Goal: Complete application form: Complete application form

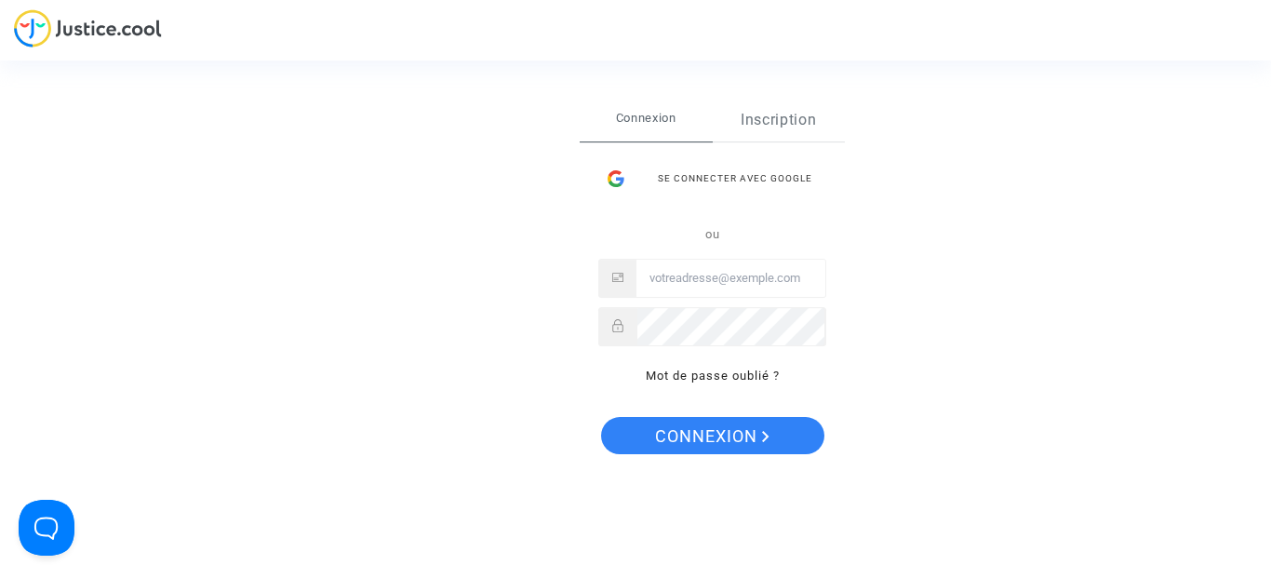
click at [784, 121] on link "Inscription" at bounding box center [779, 120] width 133 height 43
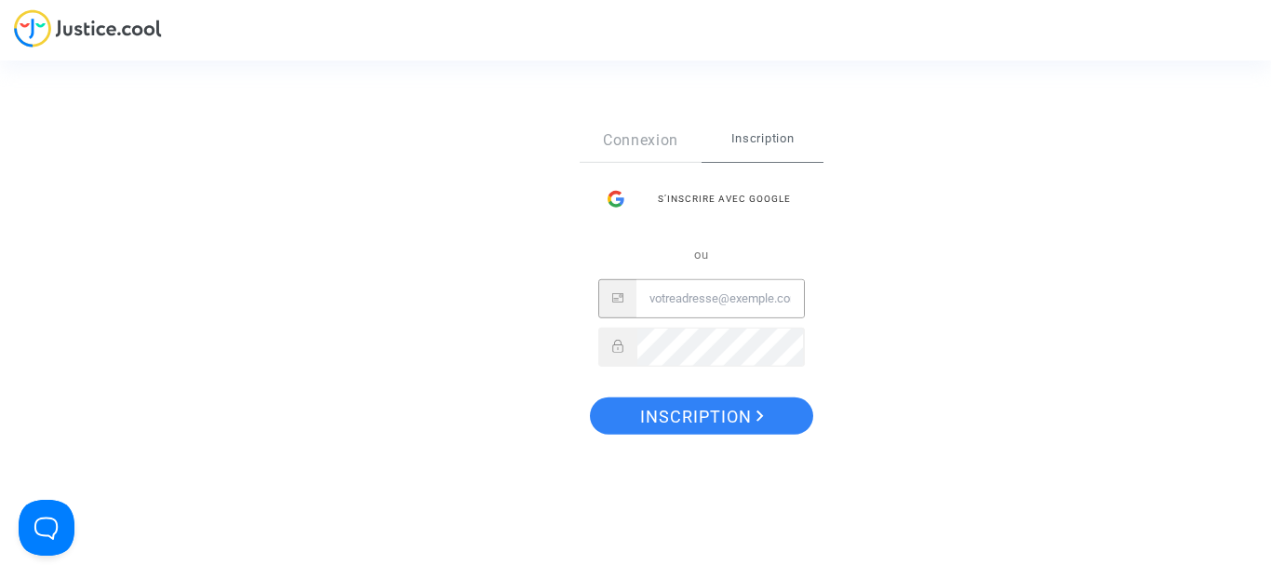
click at [688, 293] on input "Email" at bounding box center [719, 298] width 167 height 37
type input "geoffroy.baquet@gmail.com"
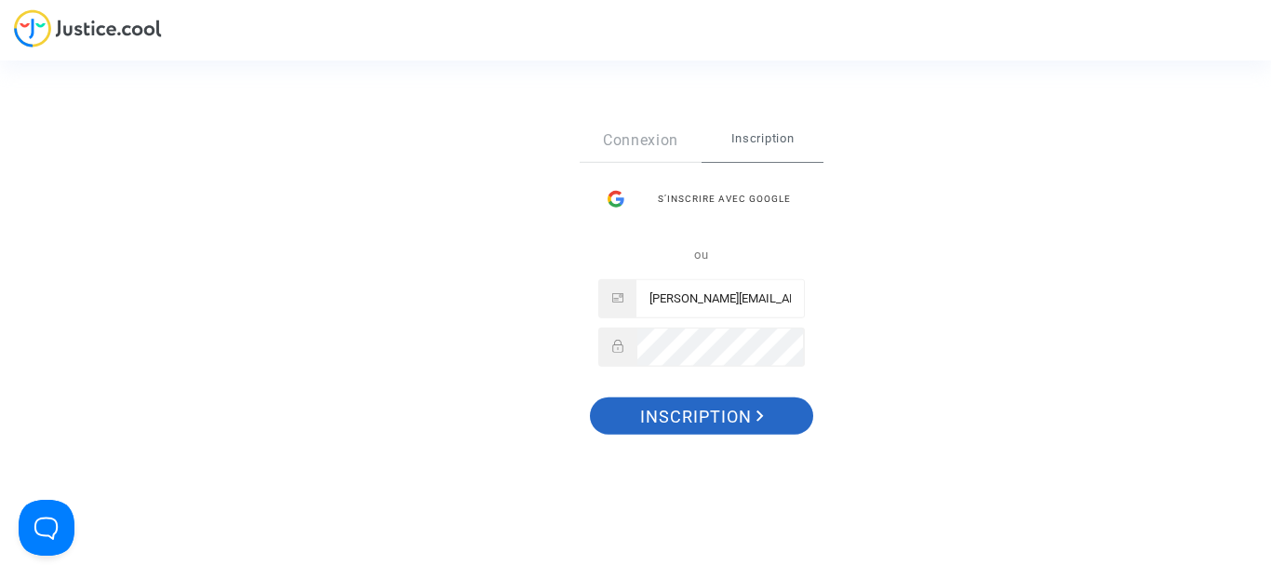
click at [722, 411] on span "Inscription" at bounding box center [702, 416] width 124 height 39
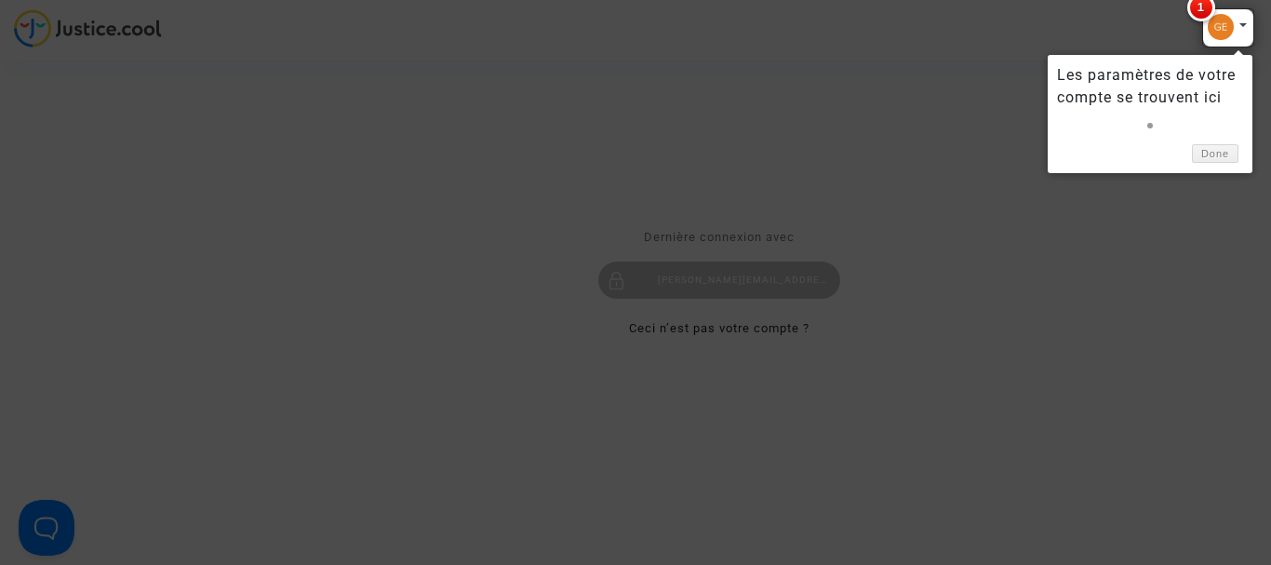
click at [1148, 267] on div at bounding box center [635, 282] width 1271 height 565
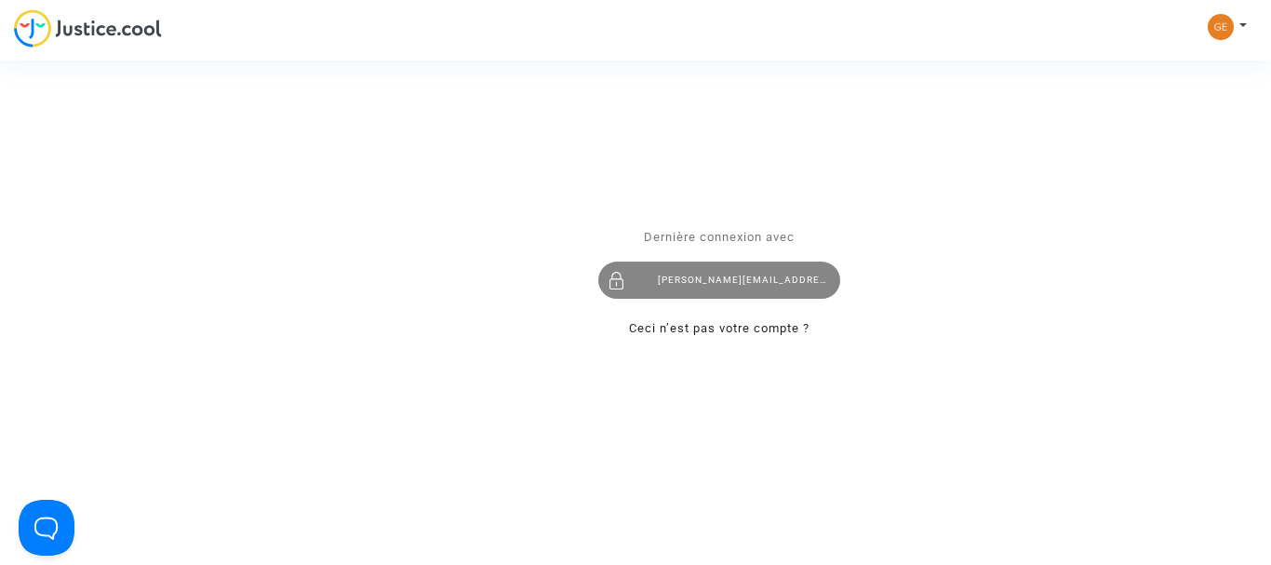
click at [702, 273] on div "geoffroy.baquet@gmail.com" at bounding box center [719, 279] width 242 height 37
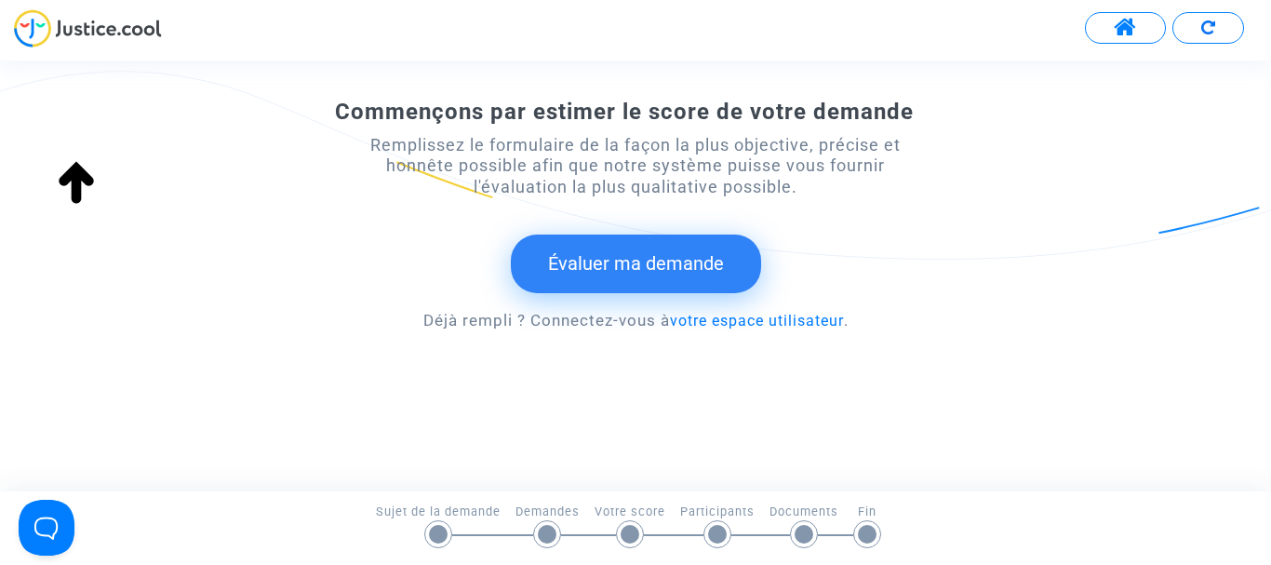
scroll to position [382, 0]
click at [666, 277] on button "Évaluer ma demande" at bounding box center [636, 263] width 250 height 58
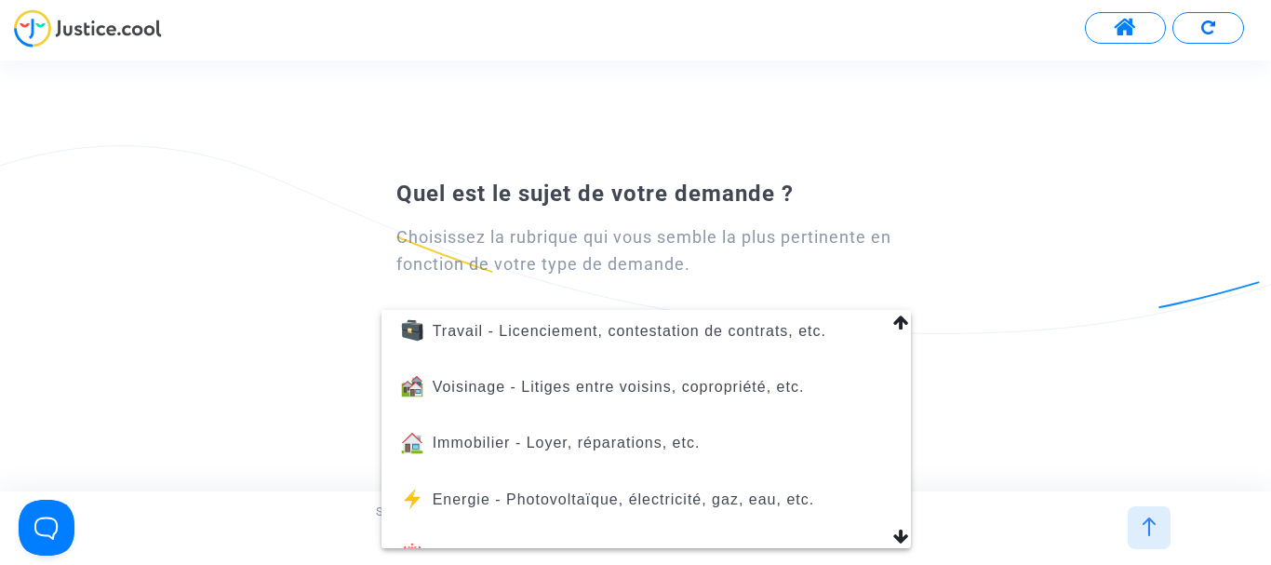
scroll to position [43, 0]
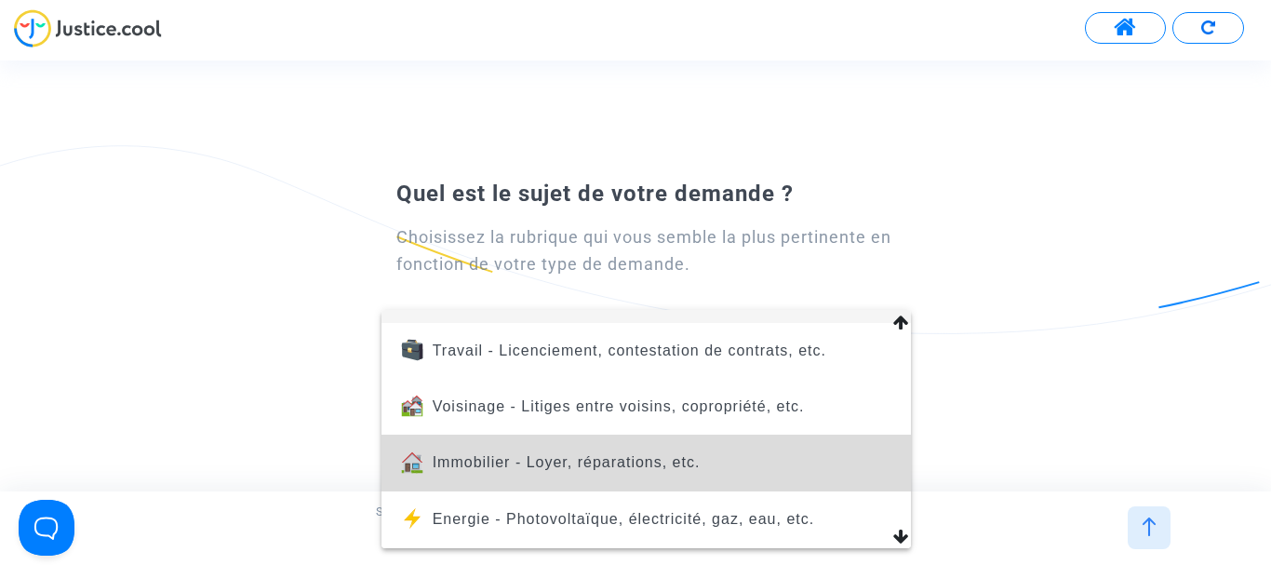
click at [654, 461] on span "Immobilier - Loyer, réparations, etc." at bounding box center [567, 462] width 268 height 16
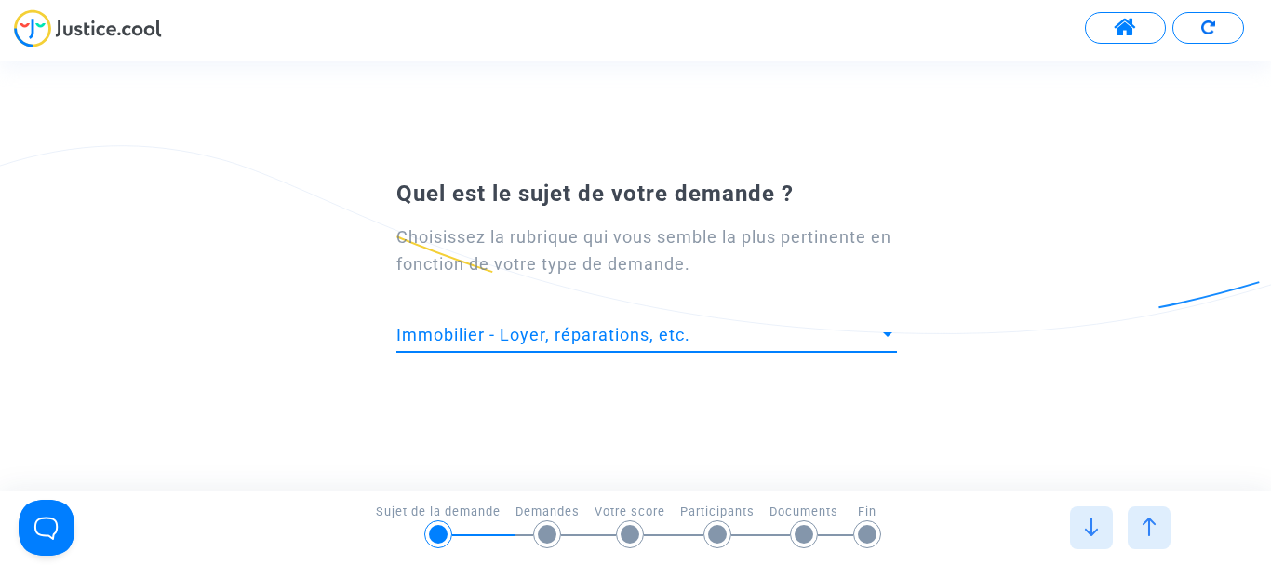
scroll to position [0, 0]
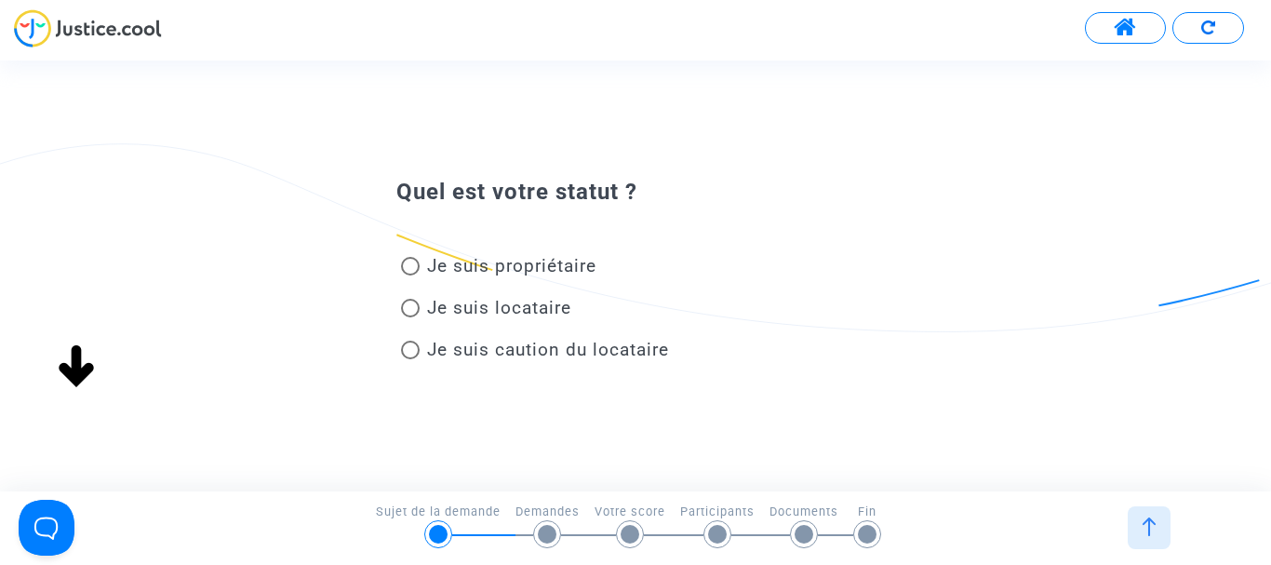
click at [468, 269] on span "Je suis propriétaire" at bounding box center [511, 265] width 169 height 21
click at [410, 275] on input "Je suis propriétaire" at bounding box center [409, 275] width 1 height 1
radio input "true"
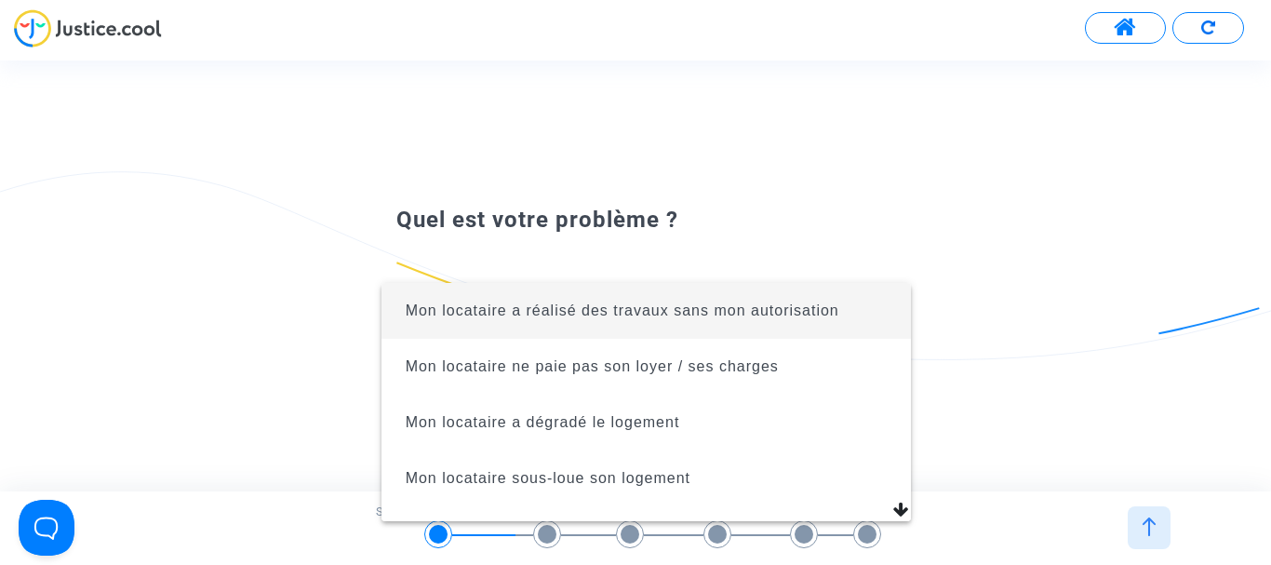
click at [306, 313] on div at bounding box center [635, 282] width 1271 height 565
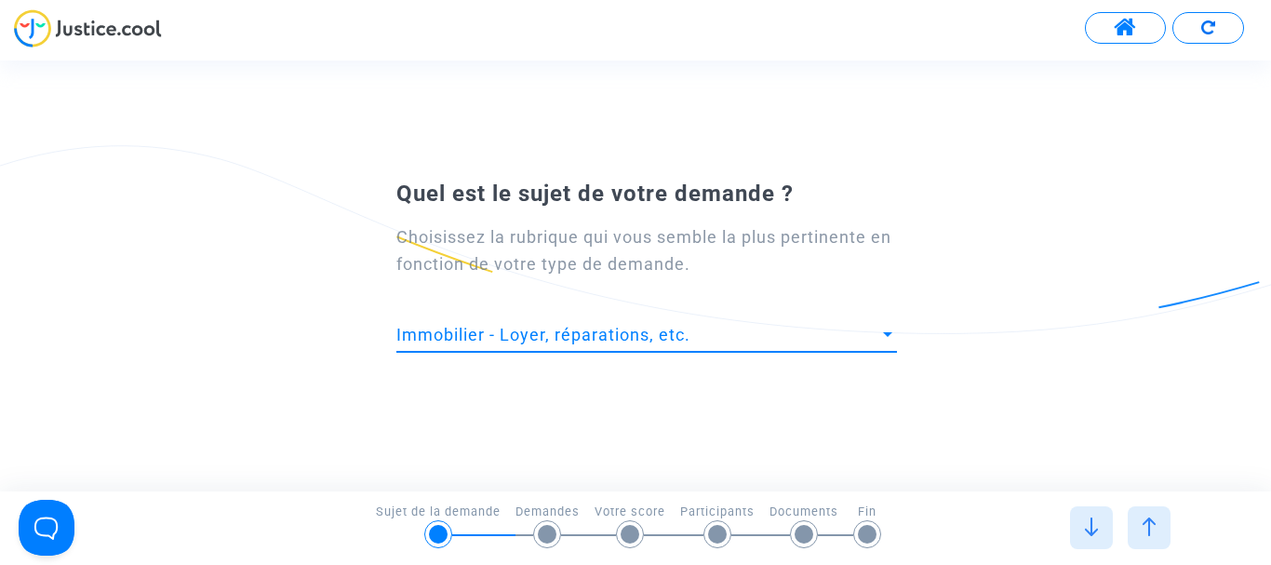
click at [456, 334] on span "Immobilier - Loyer, réparations, etc." at bounding box center [543, 335] width 294 height 20
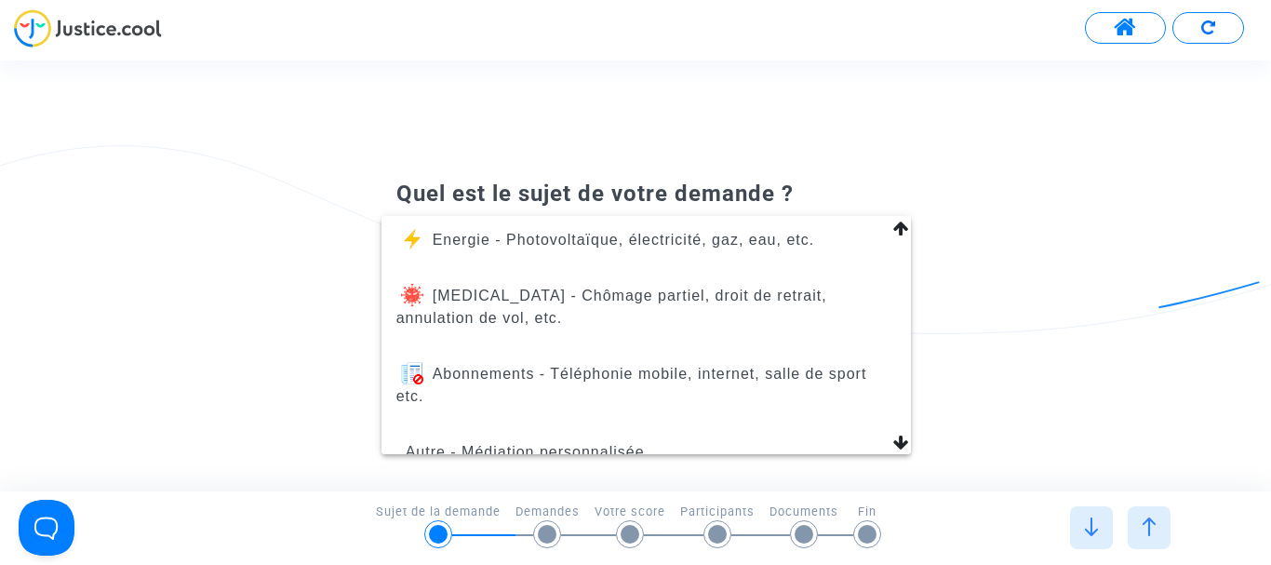
scroll to position [254, 0]
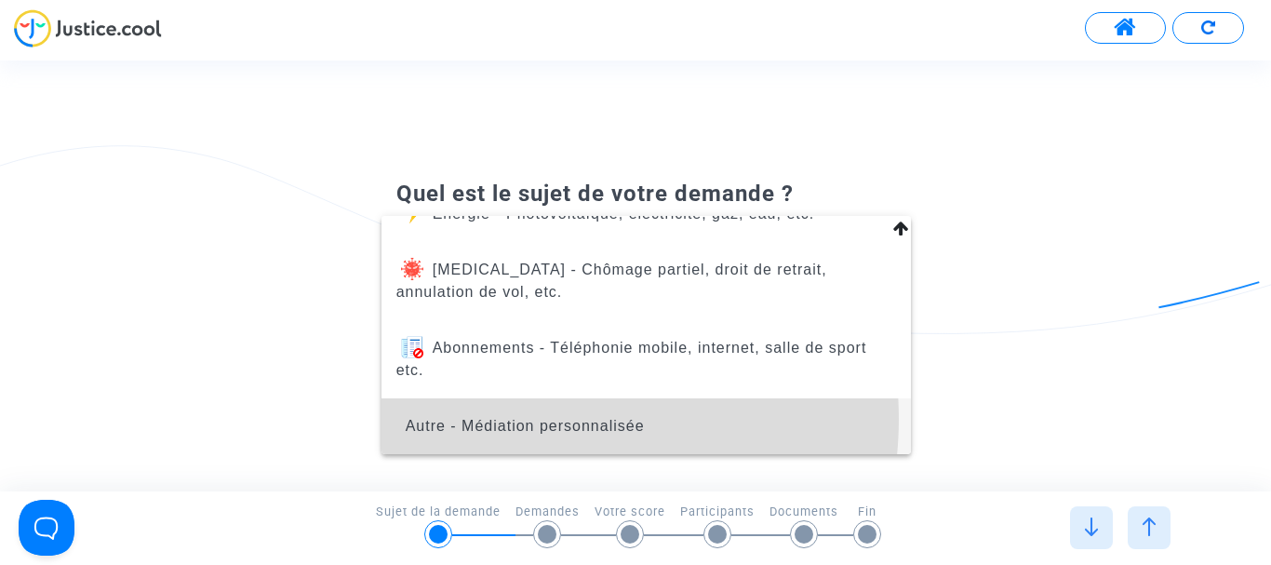
click at [521, 419] on span "Autre - Médiation personnalisée" at bounding box center [525, 426] width 239 height 16
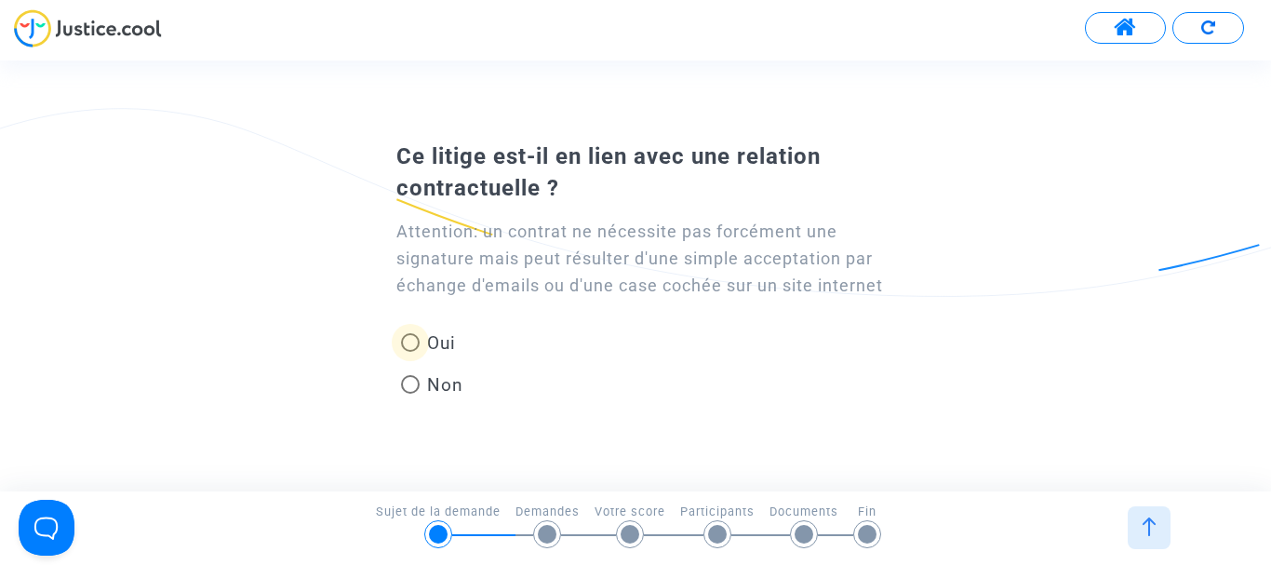
click at [410, 338] on span at bounding box center [410, 342] width 19 height 19
click at [410, 352] on input "Oui" at bounding box center [409, 352] width 1 height 1
radio input "true"
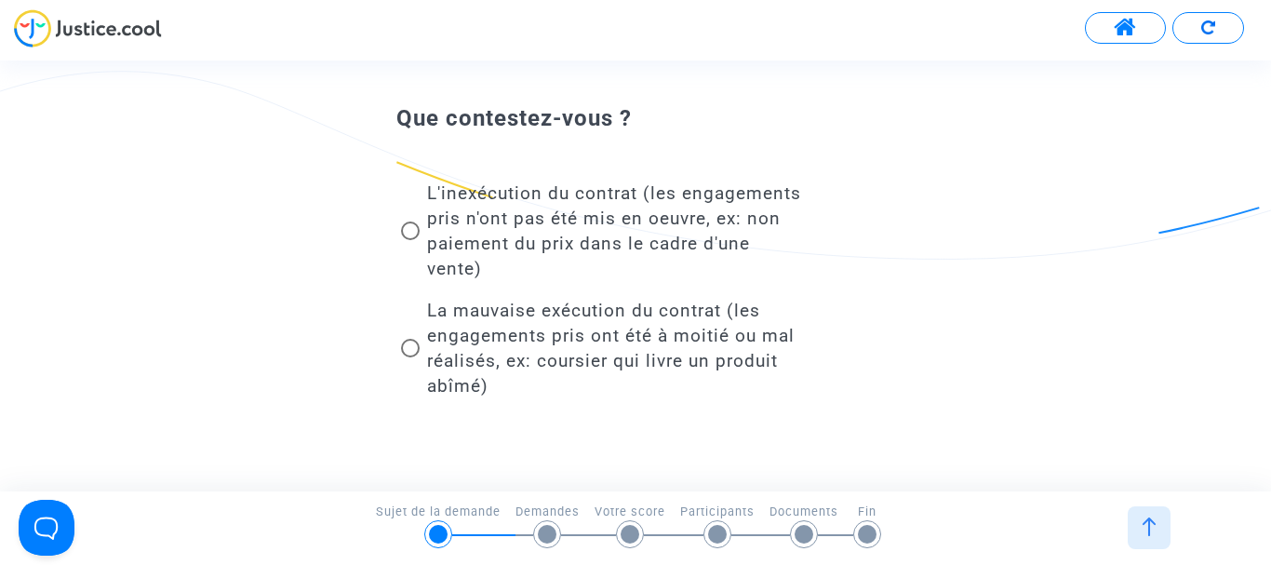
scroll to position [60, 0]
click at [408, 234] on span at bounding box center [410, 231] width 19 height 19
click at [409, 241] on input "L'inexécution du contrat (les engagements pris n'ont pas été mis en oeuvre, ex:…" at bounding box center [409, 241] width 1 height 1
radio input "true"
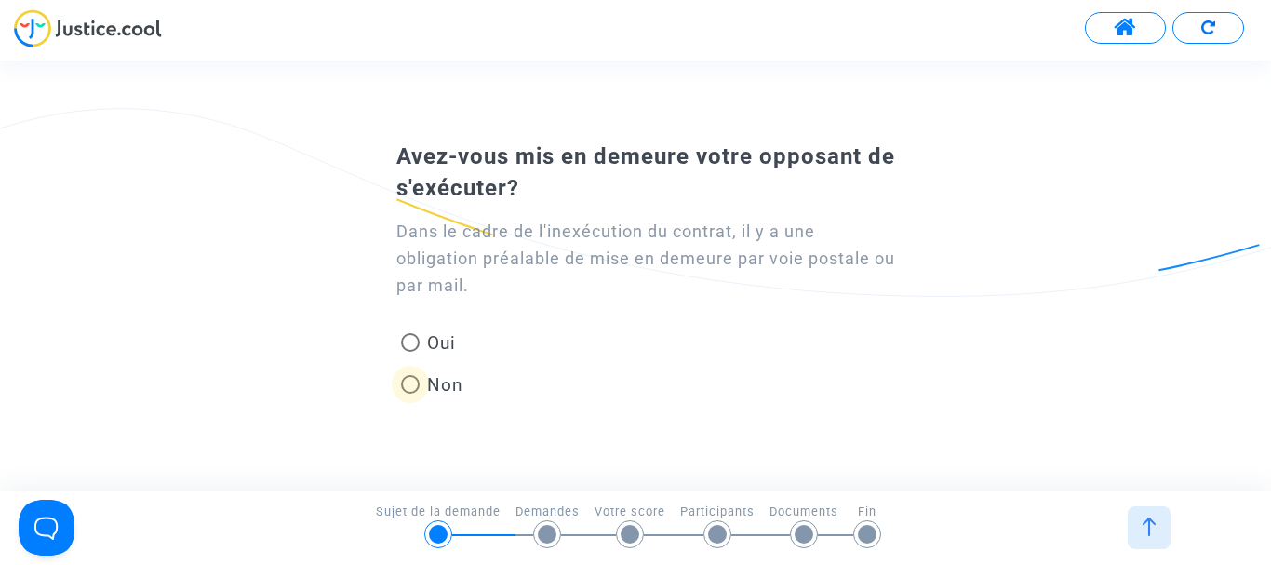
click at [410, 384] on span at bounding box center [410, 384] width 0 height 0
click at [410, 394] on input "Non" at bounding box center [409, 394] width 1 height 1
radio input "true"
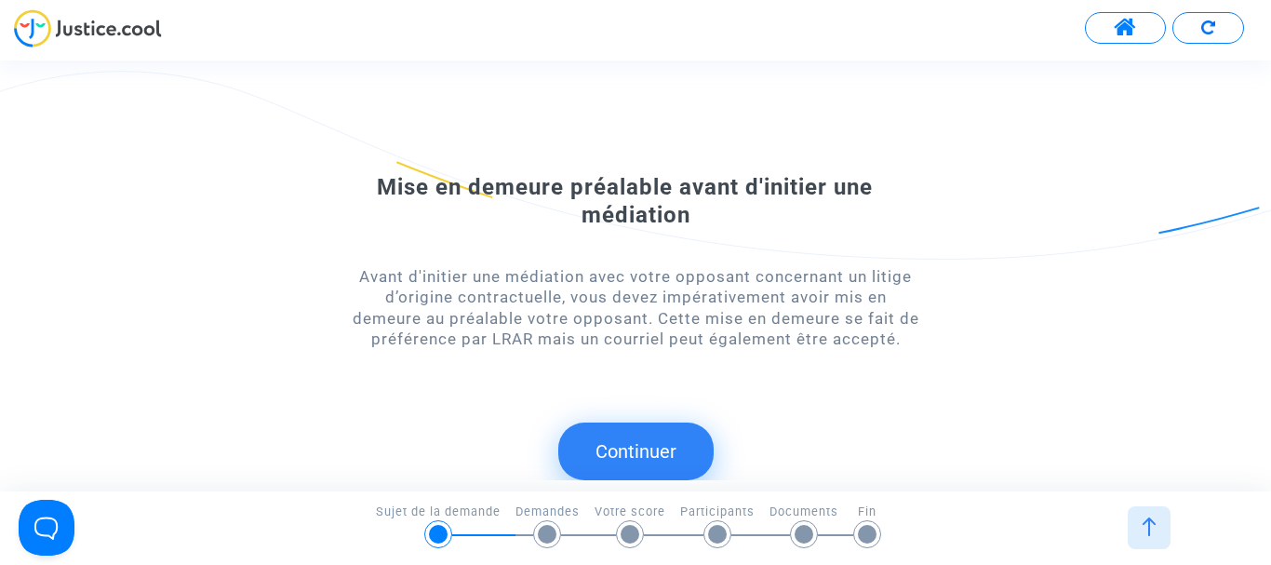
click at [614, 449] on button "Continuer" at bounding box center [635, 451] width 155 height 58
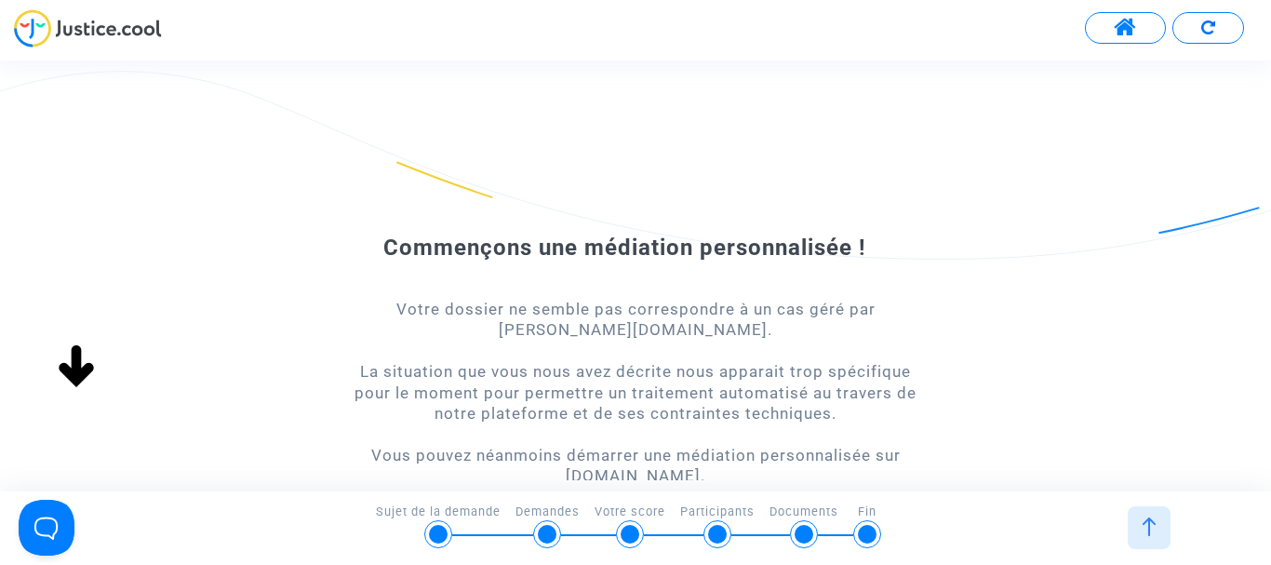
click at [440, 528] on div at bounding box center [438, 534] width 19 height 19
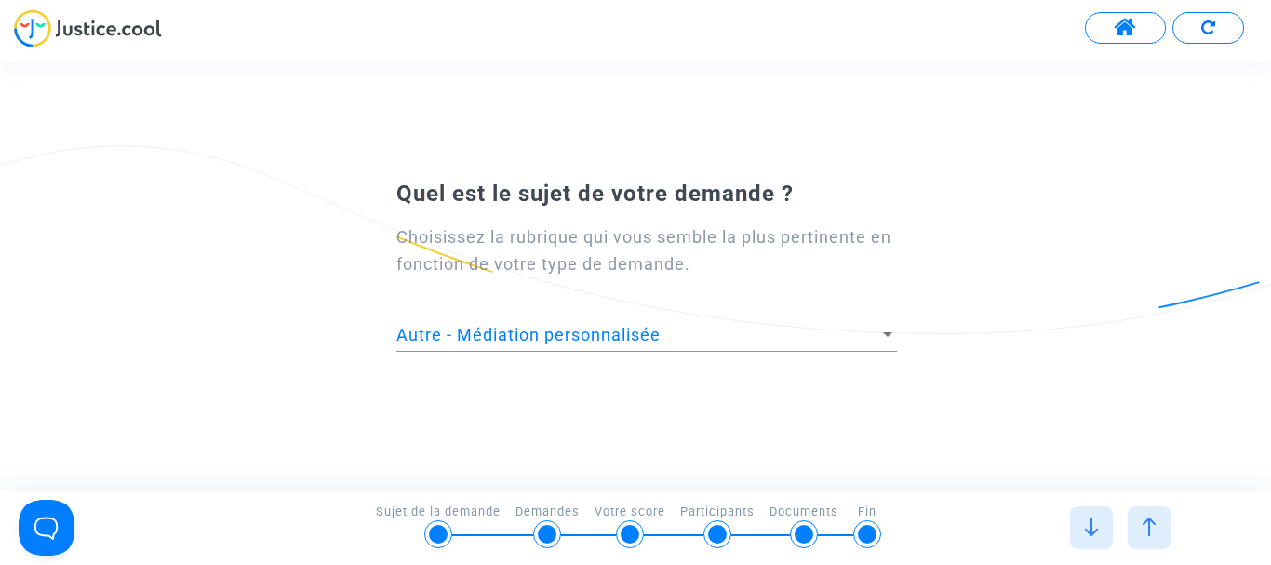
click at [558, 341] on span "Autre - Médiation personnalisée" at bounding box center [528, 335] width 264 height 20
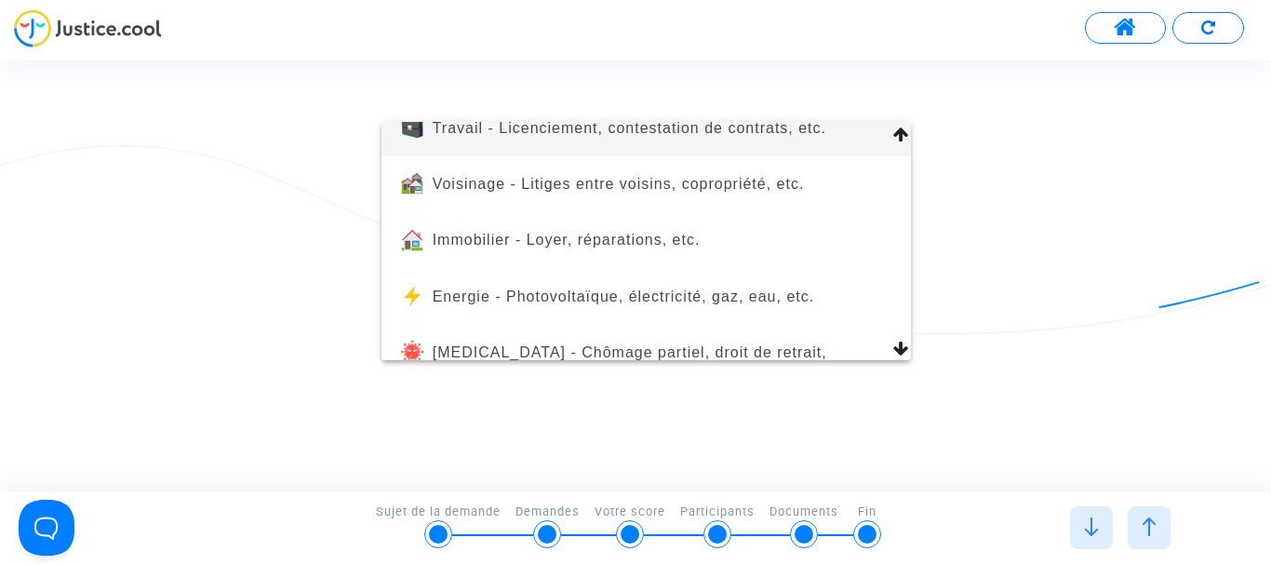
scroll to position [76, 0]
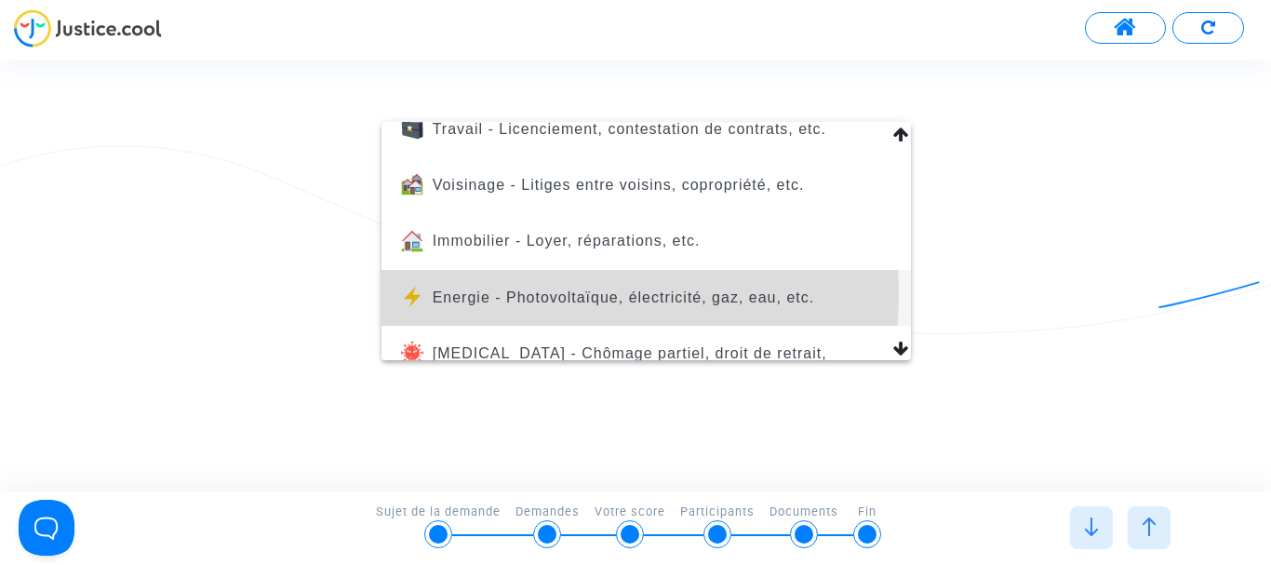
click at [521, 293] on span "Energie - Photovoltaïque, électricité, gaz, eau, etc." at bounding box center [624, 297] width 382 height 16
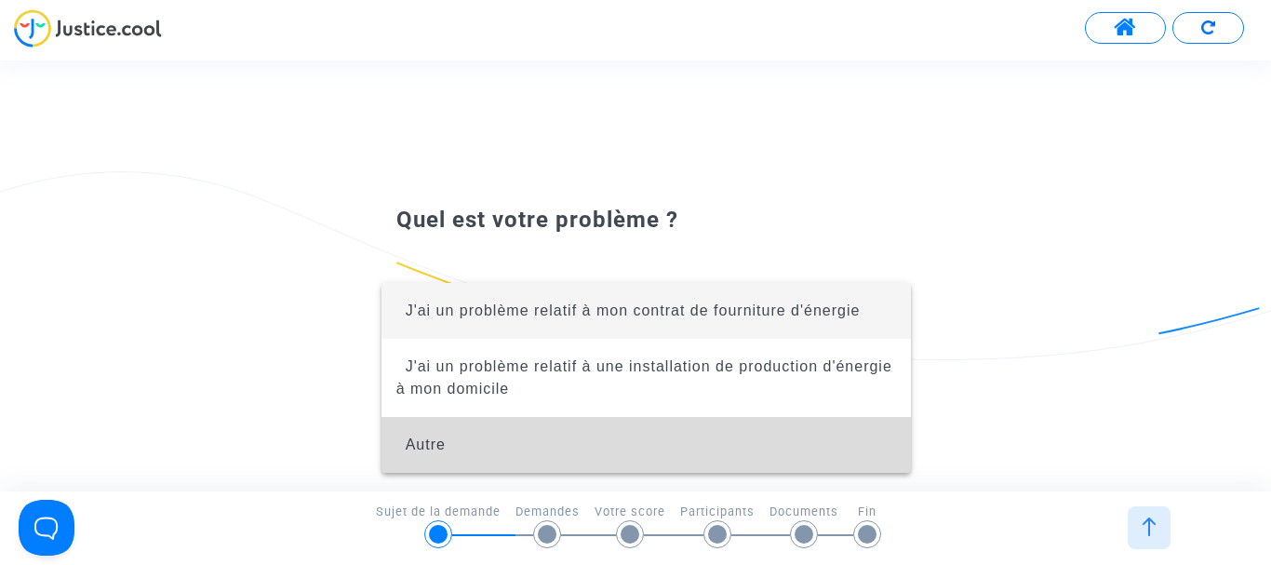
click at [423, 447] on span "Autre" at bounding box center [426, 444] width 40 height 16
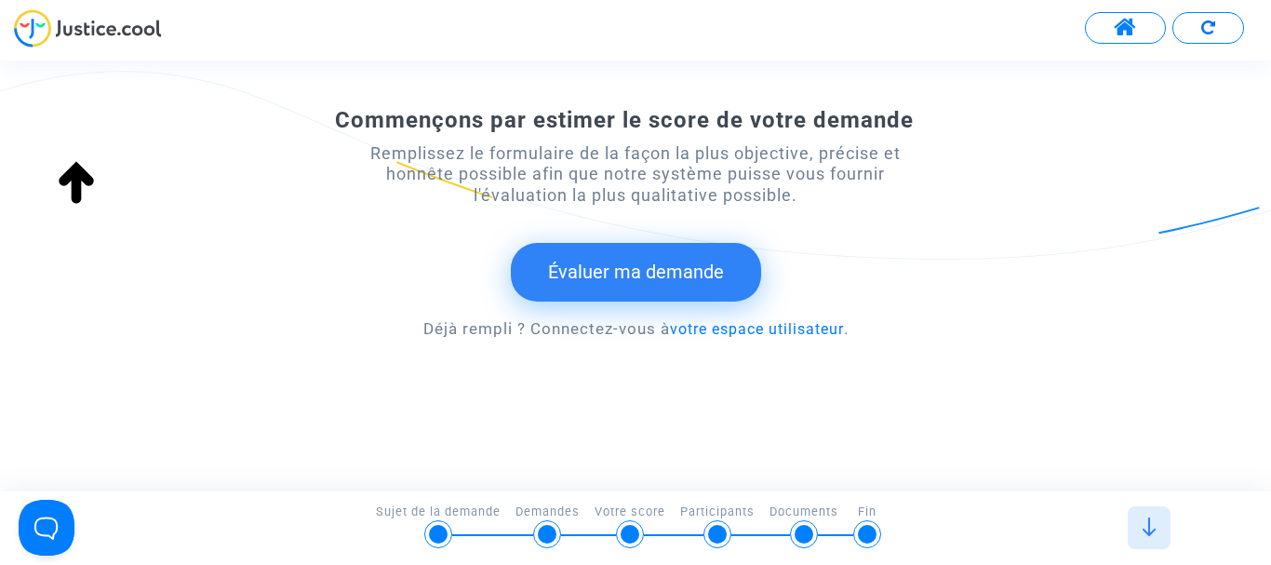
scroll to position [382, 0]
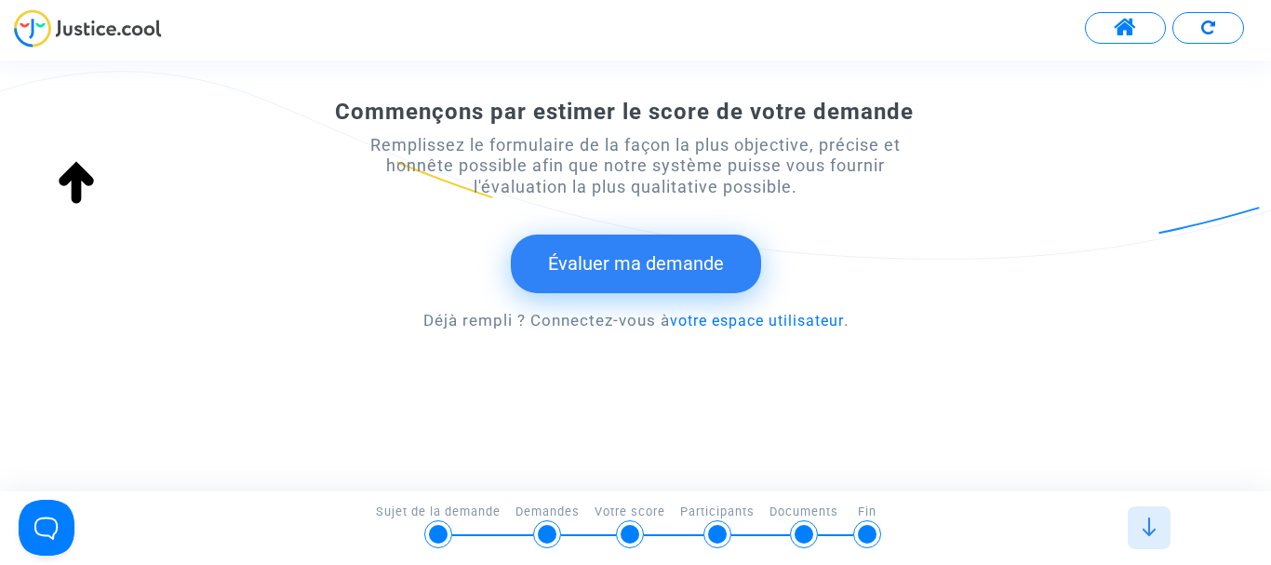
click at [610, 262] on button "Évaluer ma demande" at bounding box center [636, 263] width 250 height 58
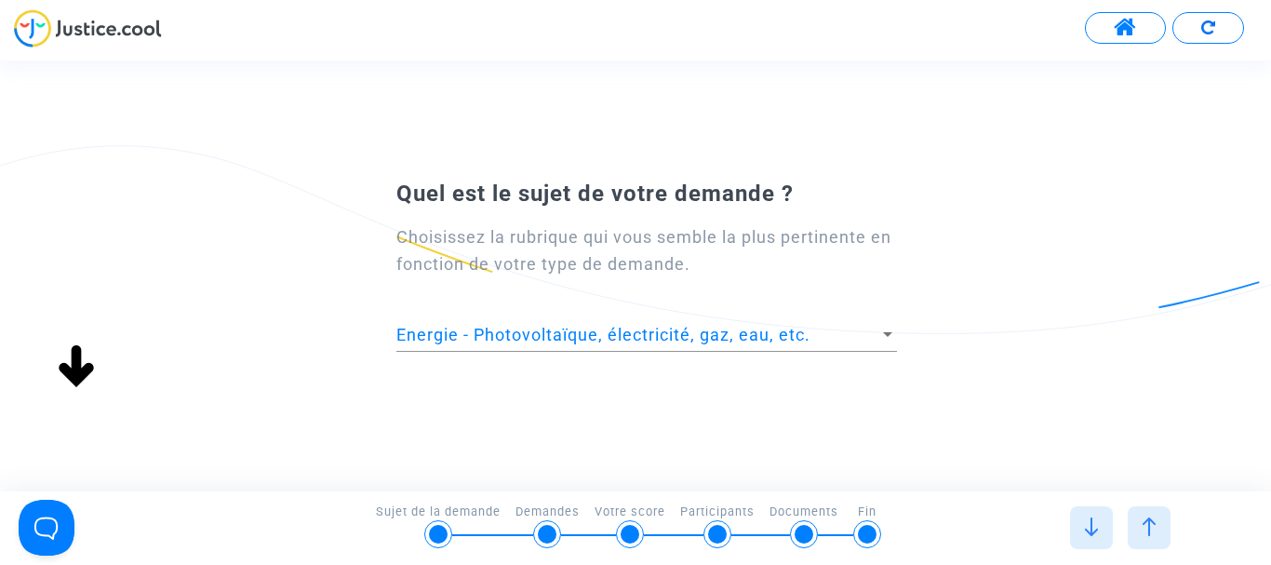
click at [615, 327] on span "Energie - Photovoltaïque, électricité, gaz, eau, etc." at bounding box center [603, 335] width 414 height 20
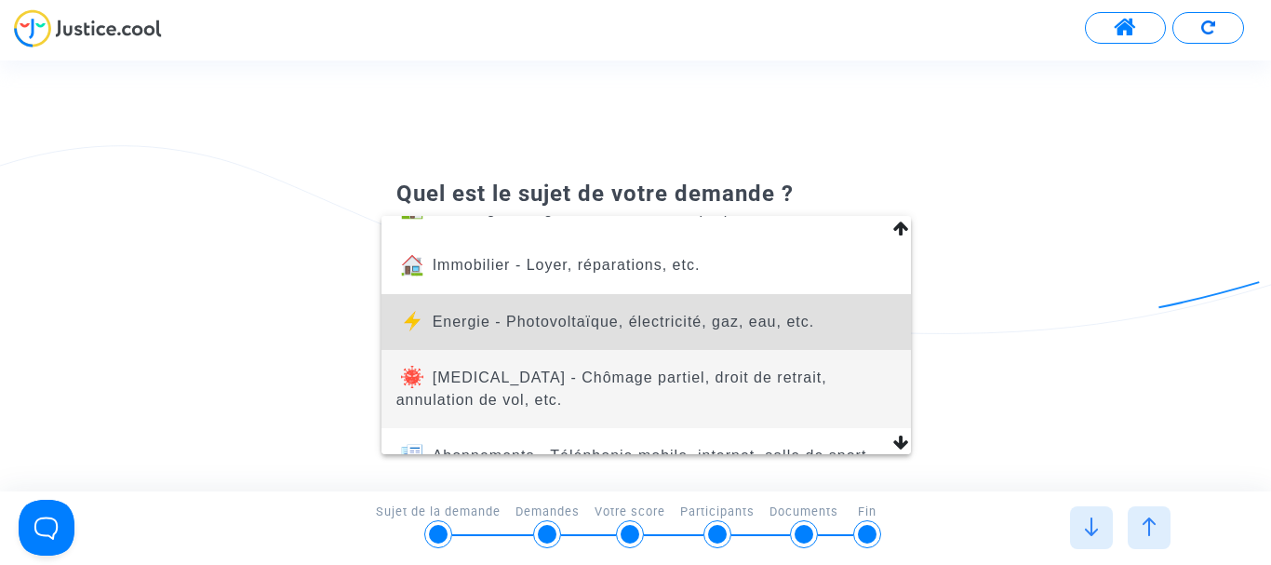
scroll to position [254, 0]
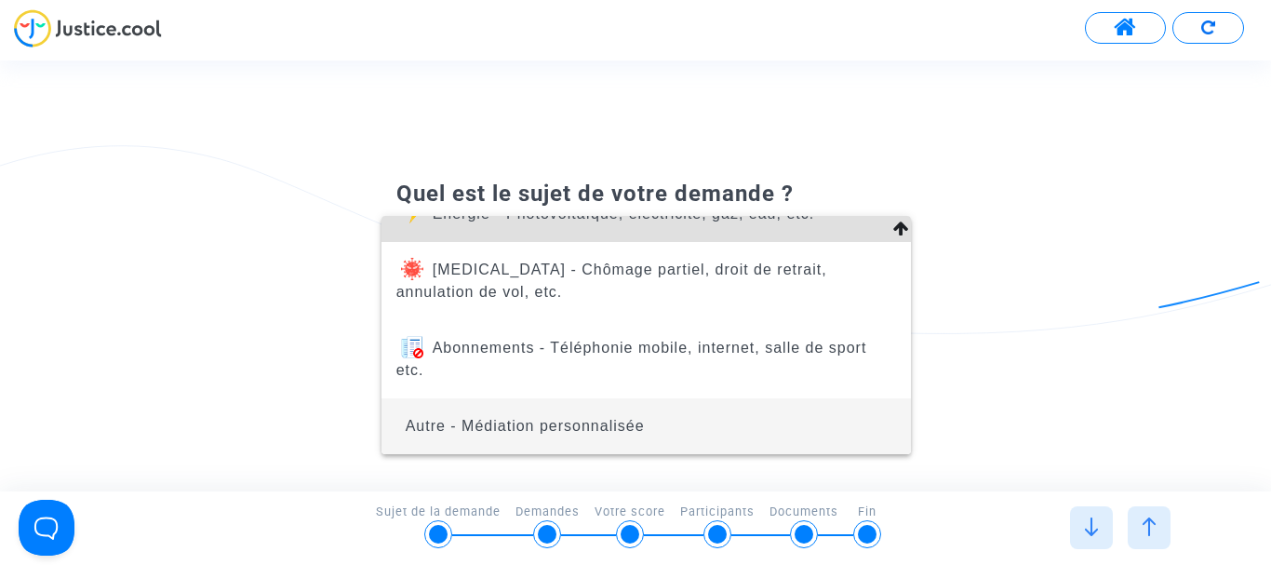
click at [612, 425] on span "Autre - Médiation personnalisée" at bounding box center [525, 426] width 239 height 16
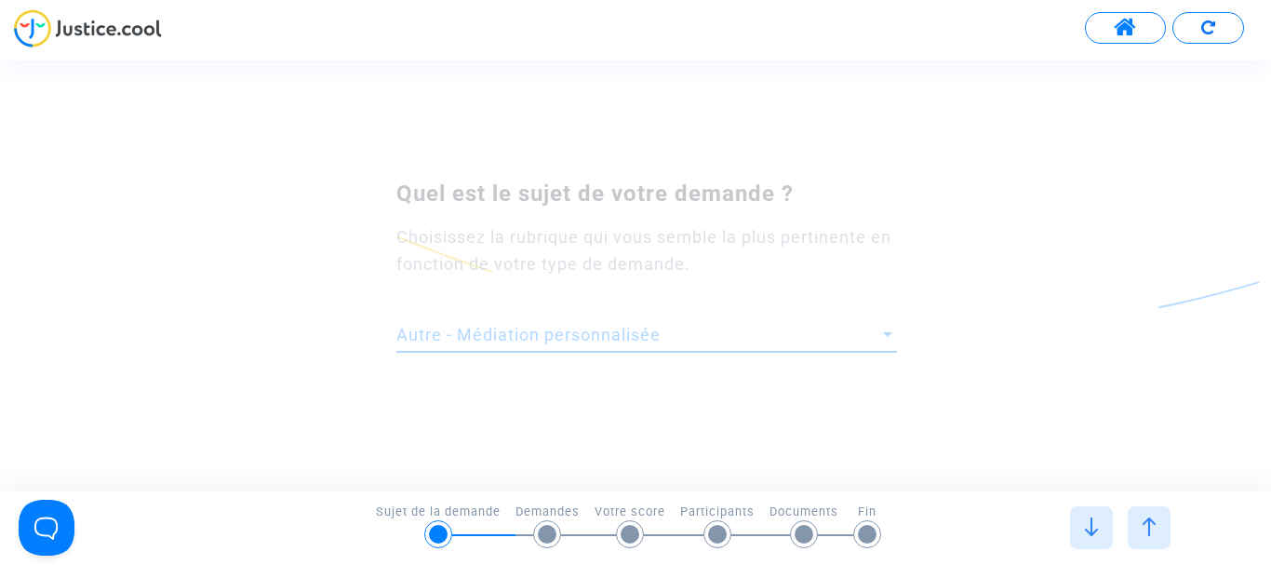
scroll to position [0, 0]
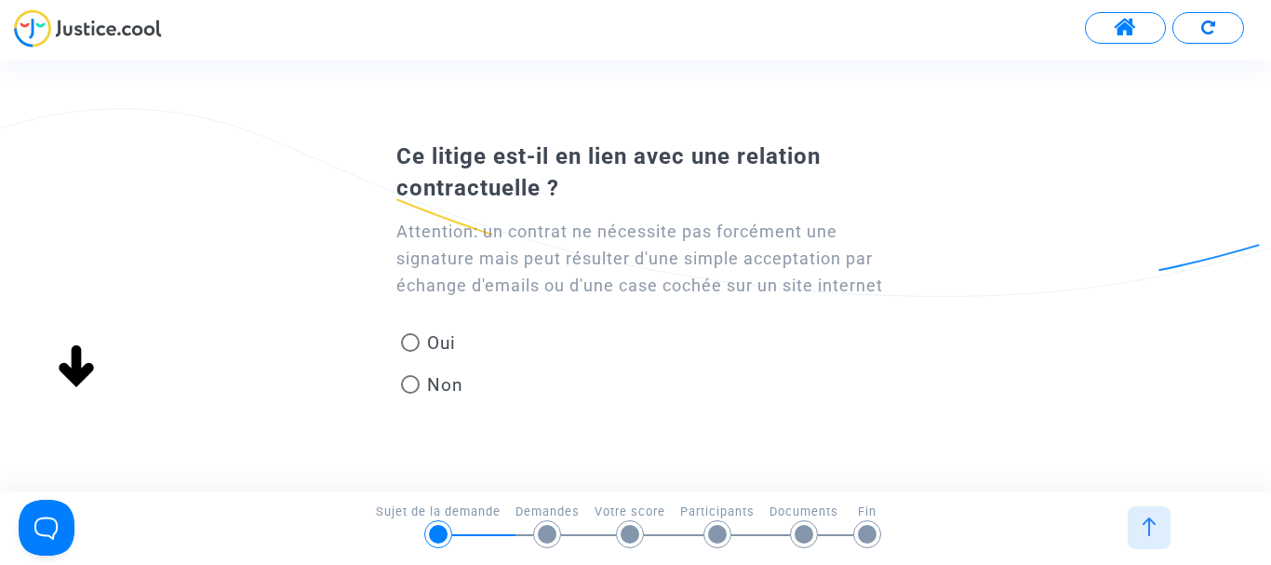
click at [409, 381] on span at bounding box center [410, 384] width 19 height 19
click at [409, 394] on input "Non" at bounding box center [409, 394] width 1 height 1
radio input "true"
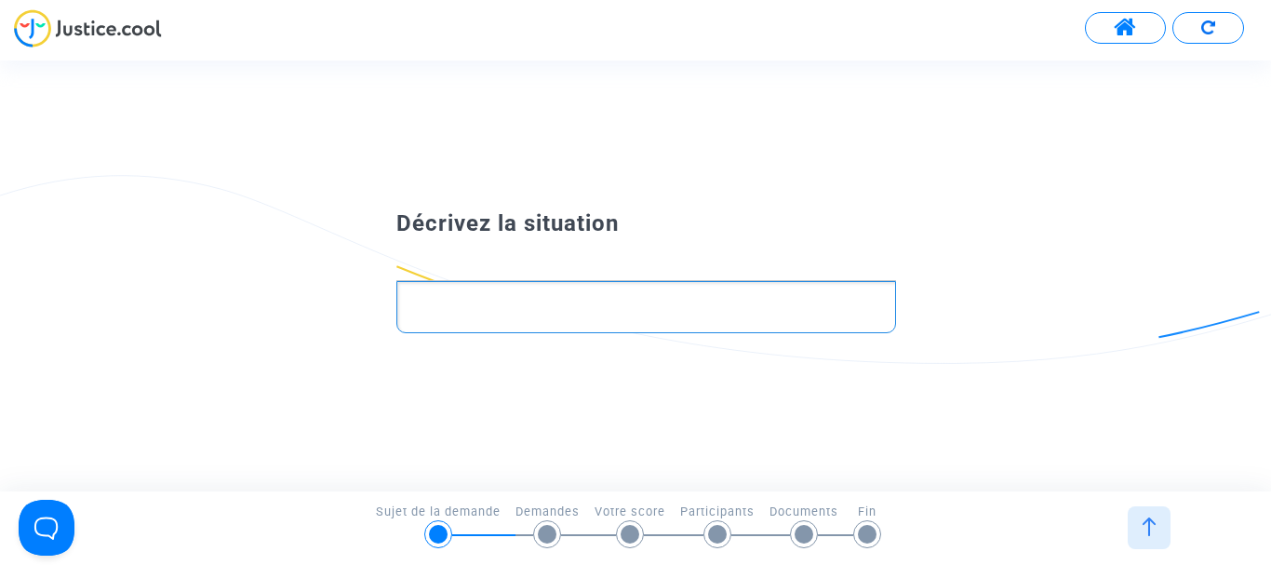
click at [439, 317] on p "Rich Text Editor, main" at bounding box center [646, 307] width 481 height 23
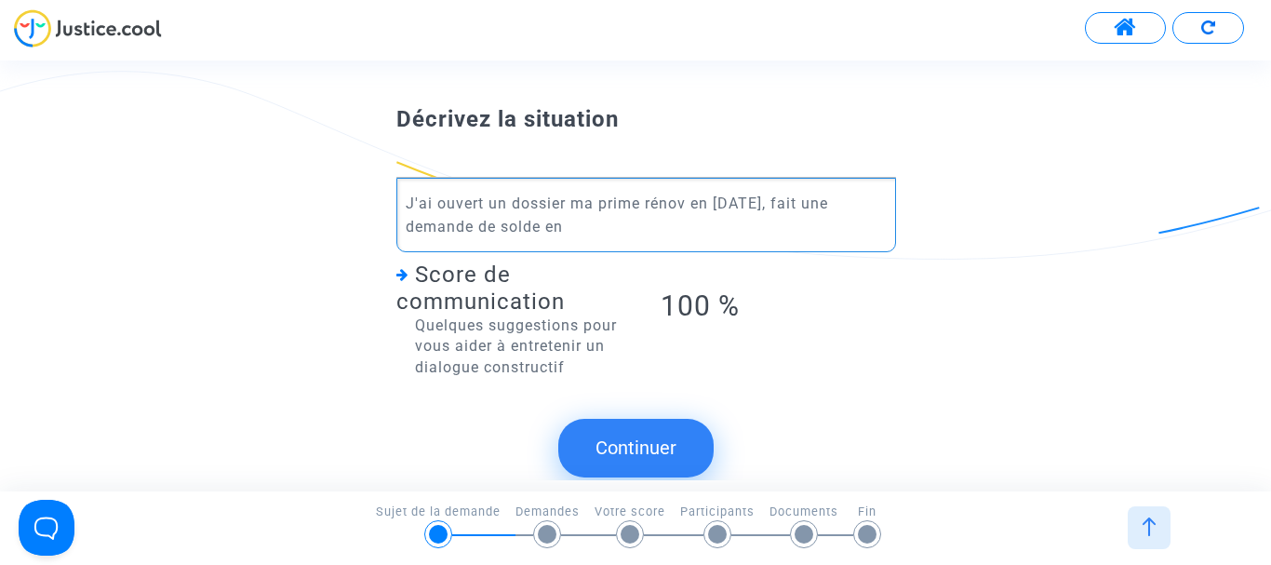
click at [814, 198] on p "J'ai ouvert un dossier ma prime rénov en [DATE], fait une demande de solde en" at bounding box center [646, 215] width 481 height 47
click at [624, 234] on p "J'ai ouvert un dossier ma prime rénov en [DATE], fait une demande de [PERSON_NA…" at bounding box center [646, 215] width 481 height 47
click at [499, 220] on p "J'ai ouvert un dossier ma prime rénov en [DATE], fait une demande de solde en a…" at bounding box center [646, 215] width 481 height 47
click at [742, 221] on p "J'ai ouvert un dossier ma prime rénov en [DATE], fait une demande de versement …" at bounding box center [646, 215] width 481 height 47
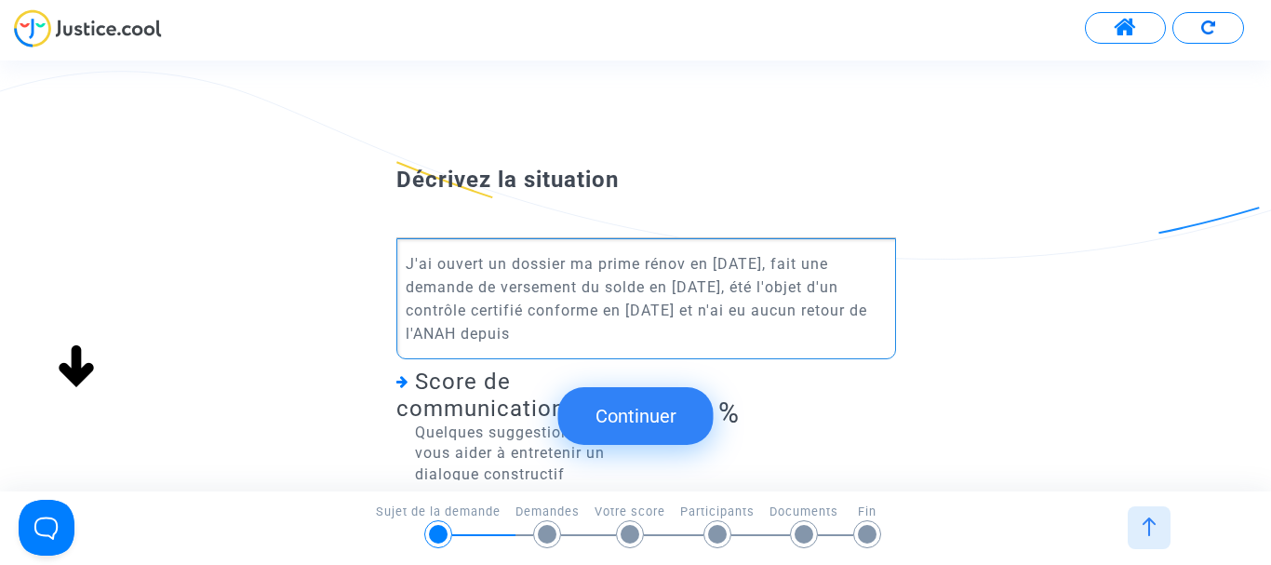
scroll to position [122, 0]
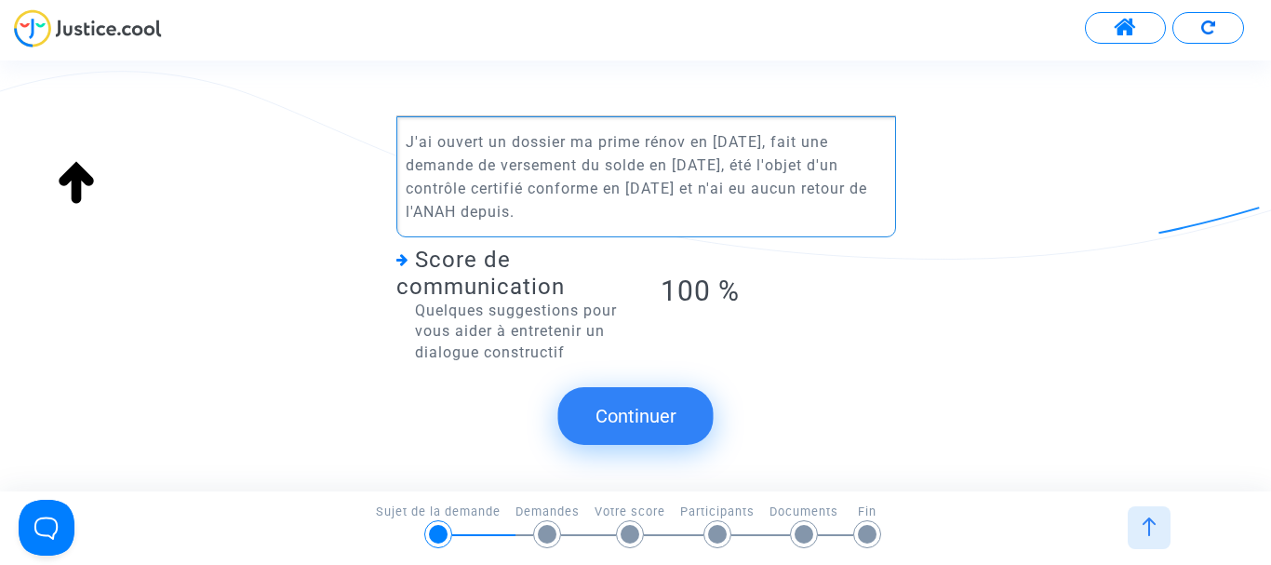
click at [641, 416] on button "Continuer" at bounding box center [635, 416] width 155 height 58
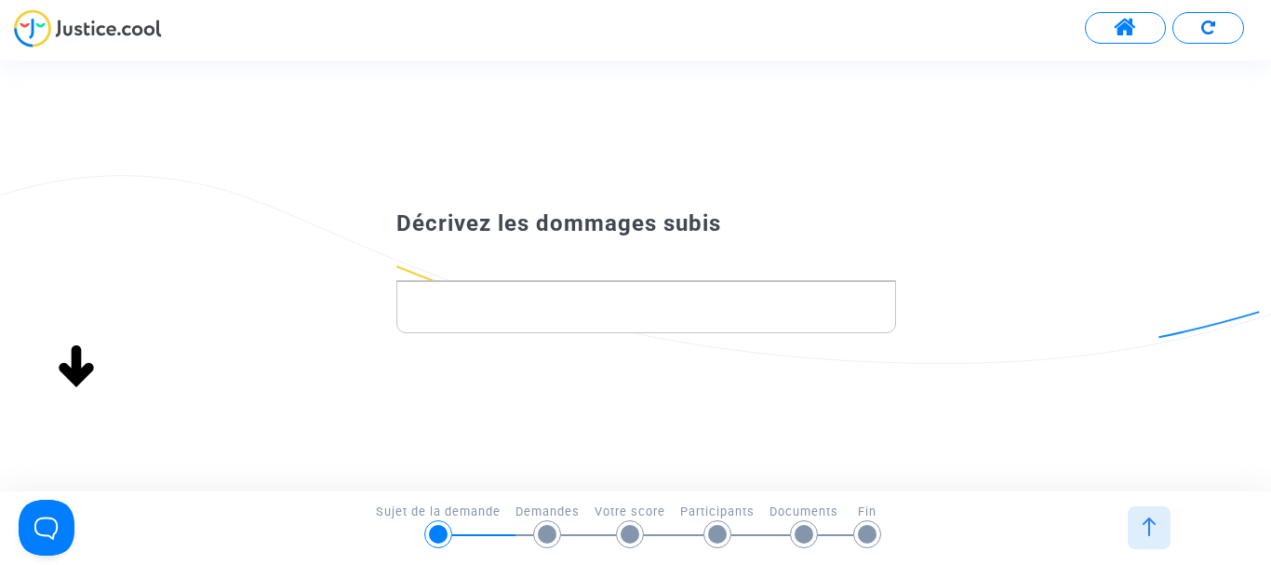
click at [539, 312] on p "Rich Text Editor, main" at bounding box center [646, 307] width 481 height 23
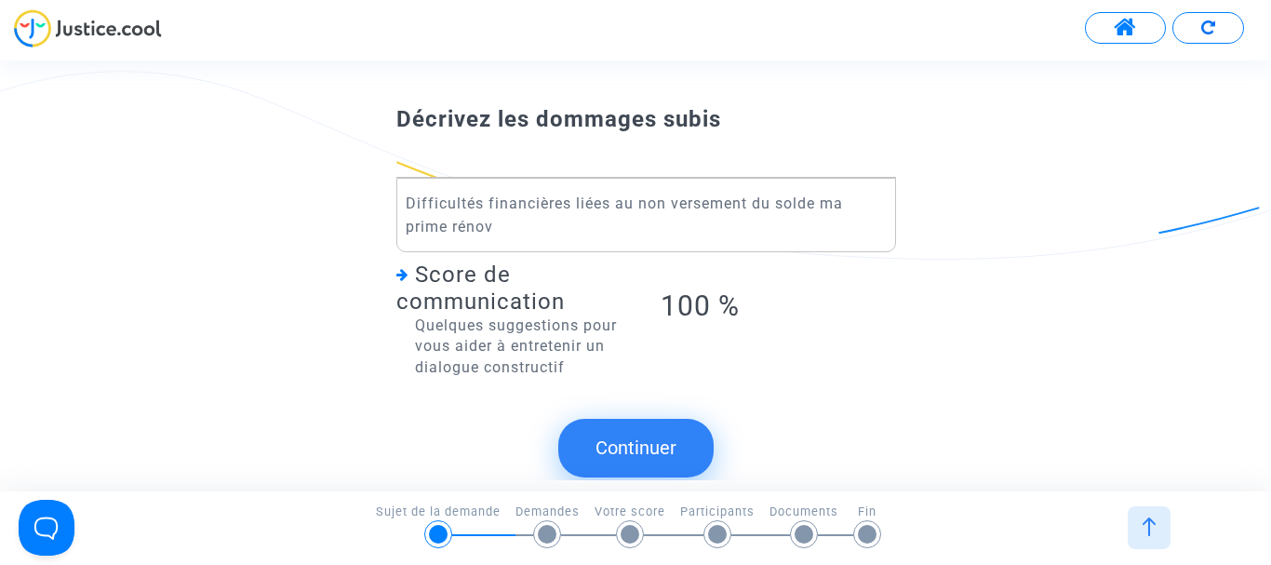
click at [619, 453] on button "Continuer" at bounding box center [635, 448] width 155 height 58
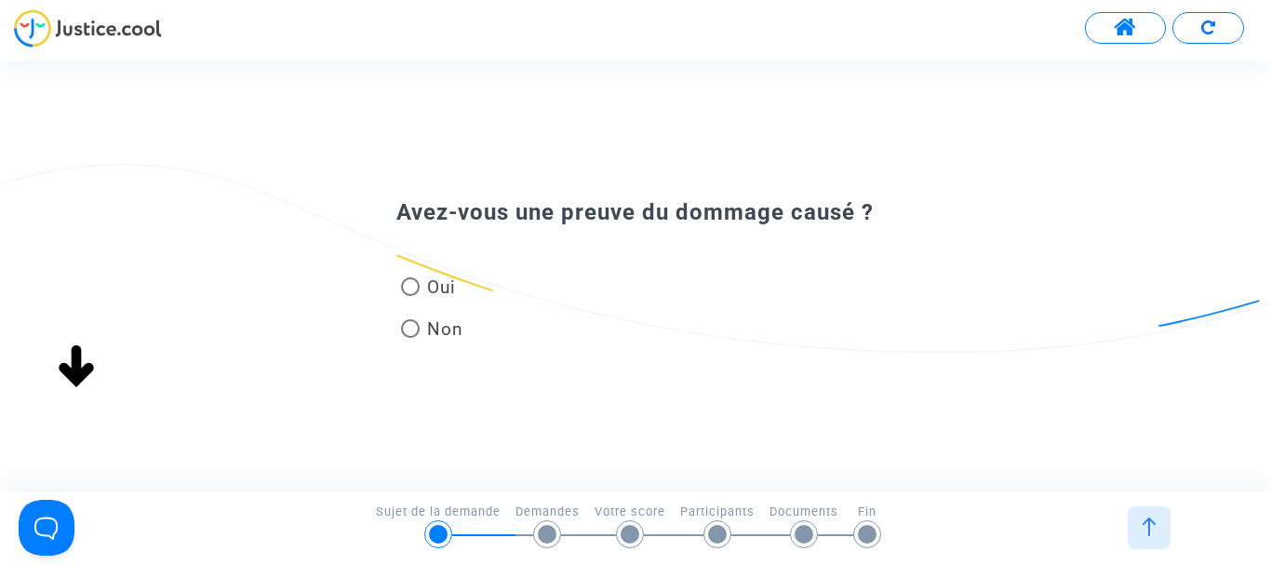
scroll to position [0, 0]
click at [411, 327] on span at bounding box center [410, 328] width 19 height 19
click at [410, 338] on input "Non" at bounding box center [409, 338] width 1 height 1
radio input "true"
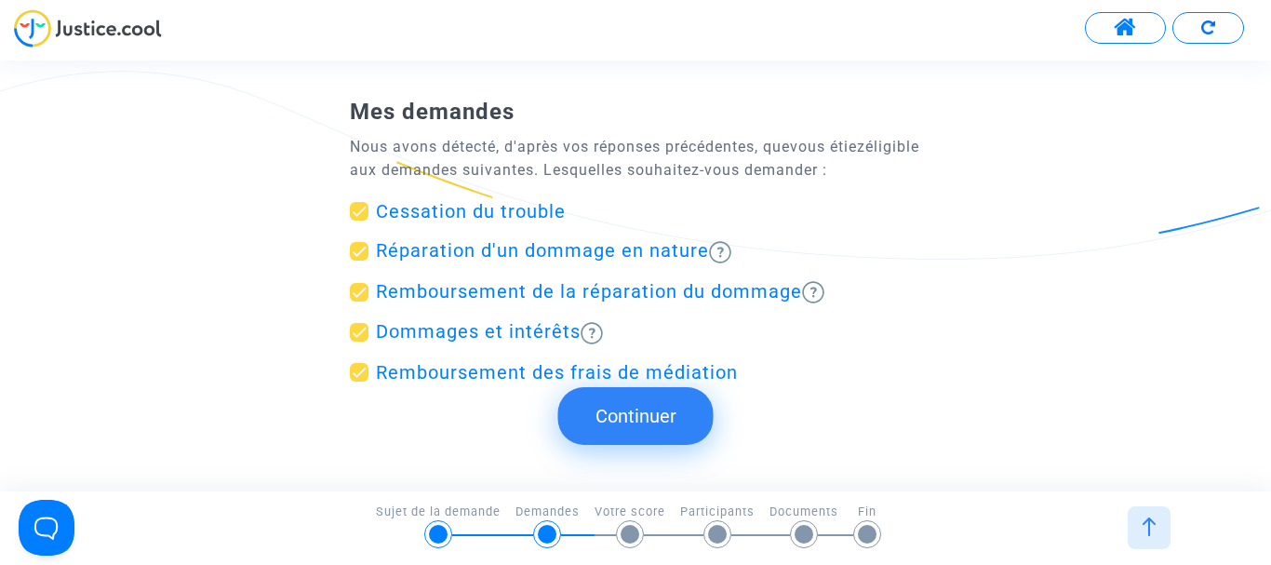
scroll to position [62, 0]
click at [691, 284] on span "Remboursement de la réparation du dommage" at bounding box center [589, 290] width 426 height 22
click at [359, 301] on input "Remboursement de la réparation du dommage" at bounding box center [358, 301] width 1 height 1
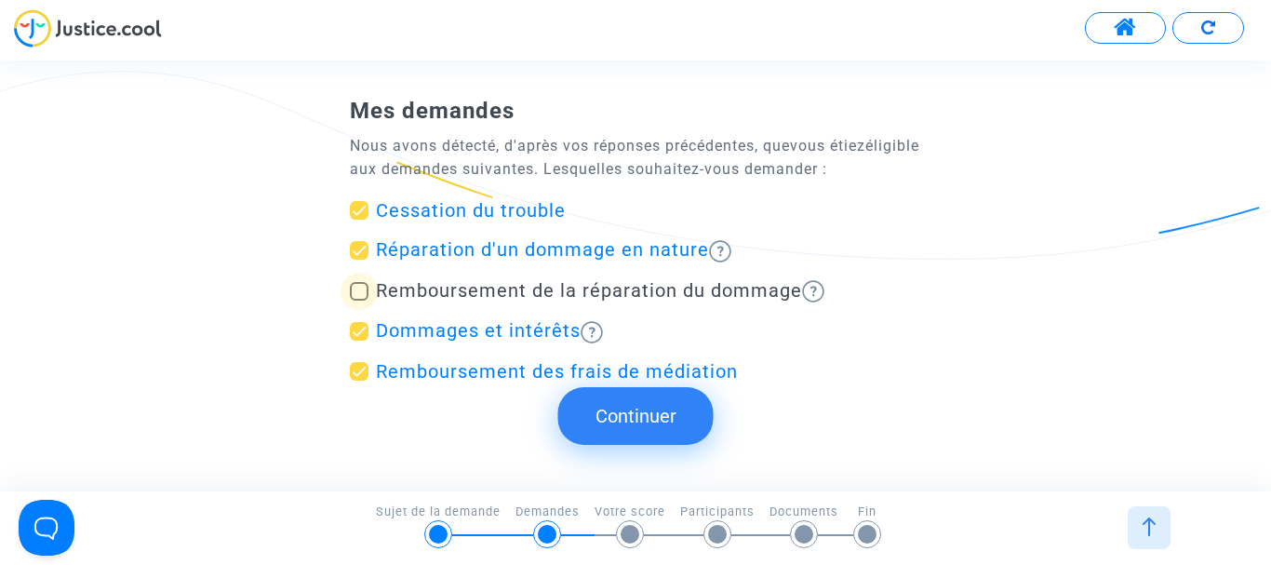
click at [691, 284] on span "Remboursement de la réparation du dommage" at bounding box center [589, 290] width 426 height 22
click at [359, 301] on input "Remboursement de la réparation du dommage" at bounding box center [358, 301] width 1 height 1
checkbox input "true"
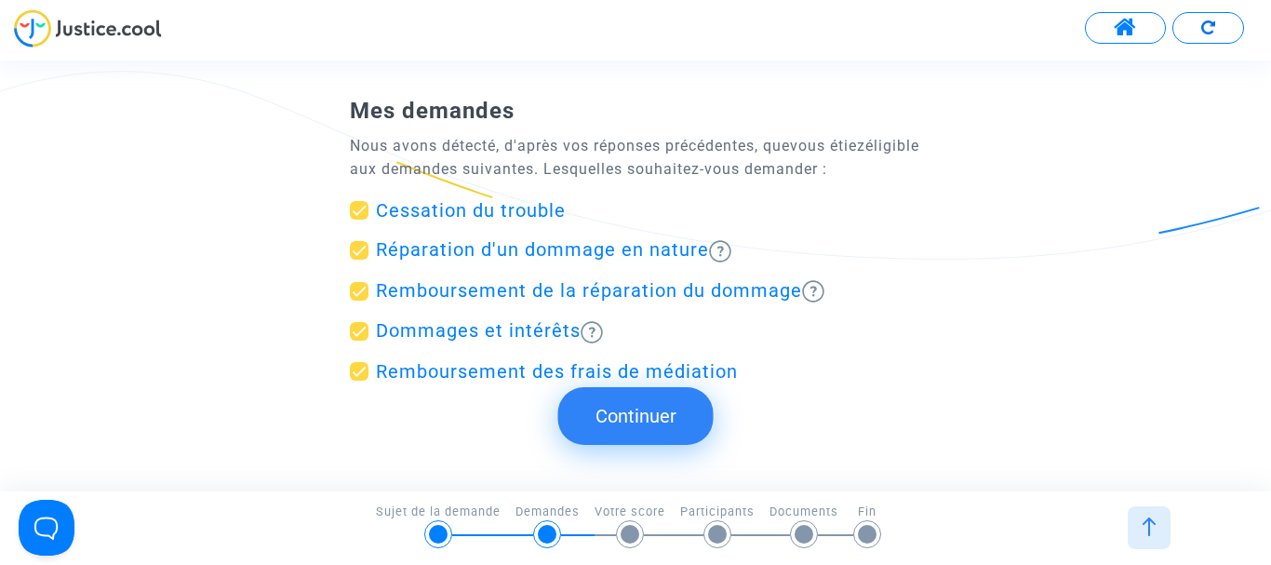
click at [652, 426] on button "Continuer" at bounding box center [635, 416] width 155 height 58
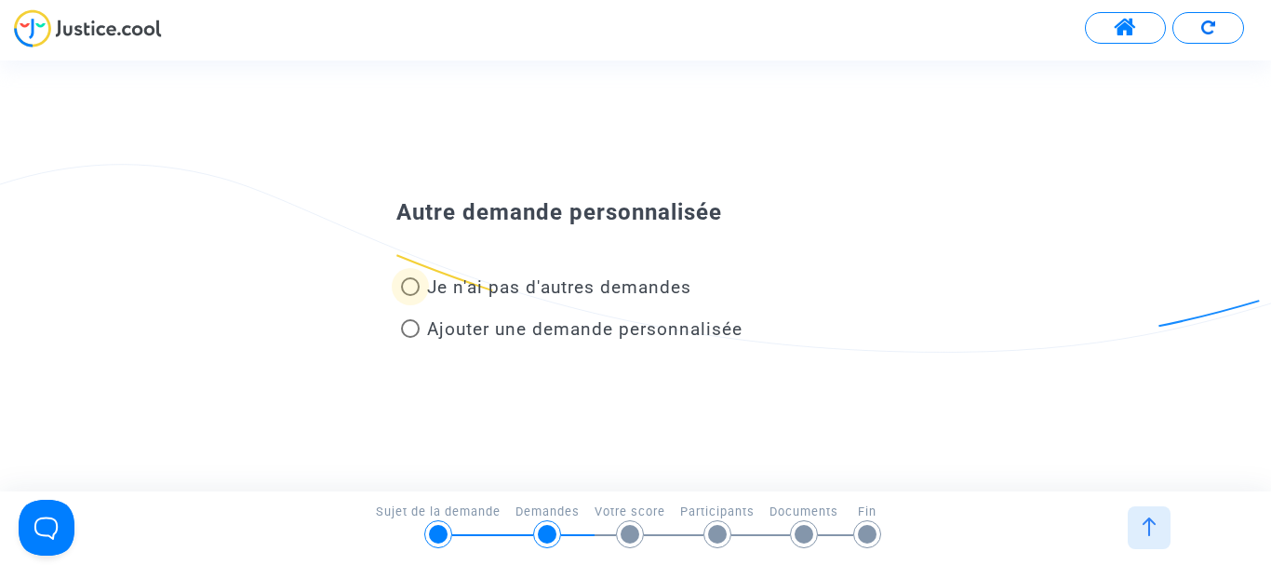
click at [409, 285] on span at bounding box center [410, 286] width 19 height 19
click at [409, 296] on input "Je n'ai pas d'autres demandes" at bounding box center [409, 296] width 1 height 1
radio input "true"
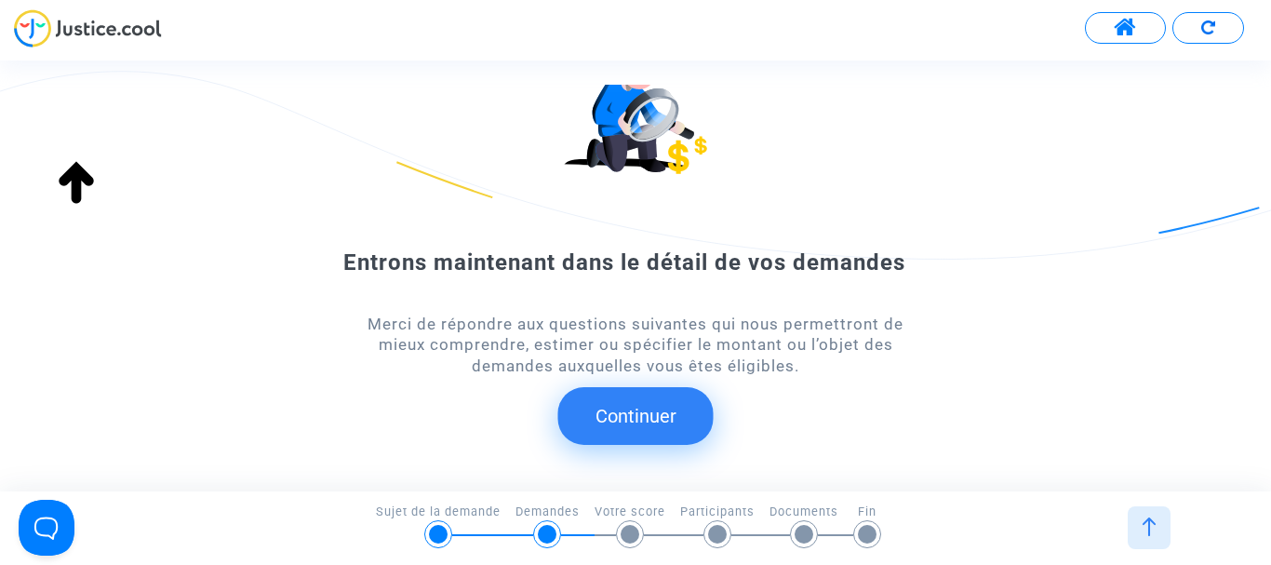
scroll to position [169, 0]
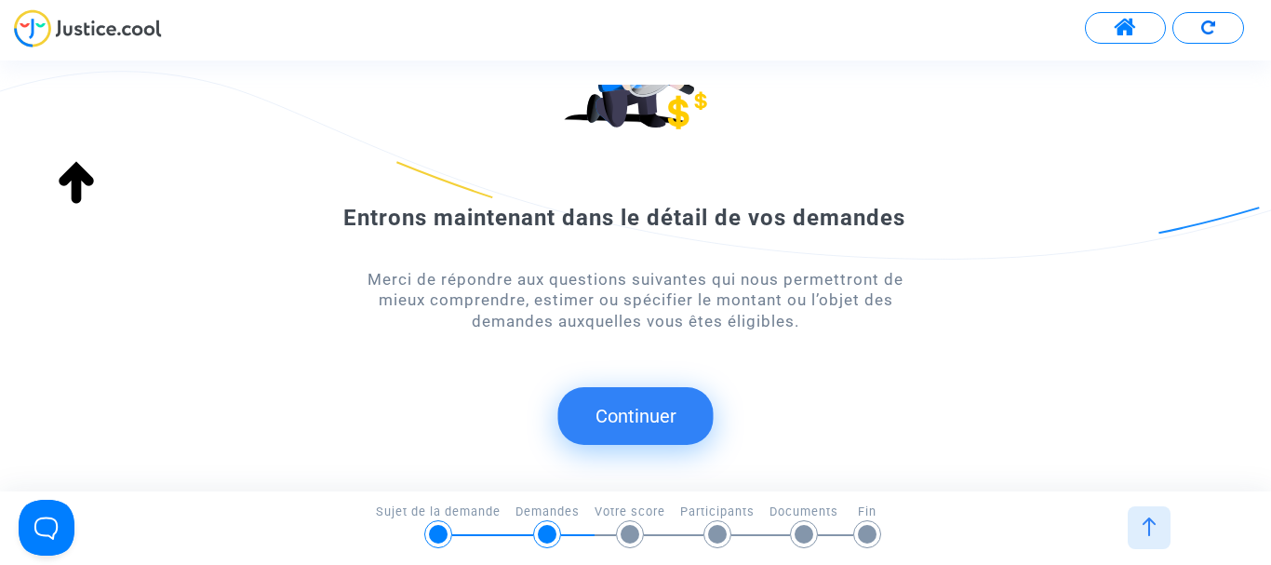
click at [628, 404] on button "Continuer" at bounding box center [635, 416] width 155 height 58
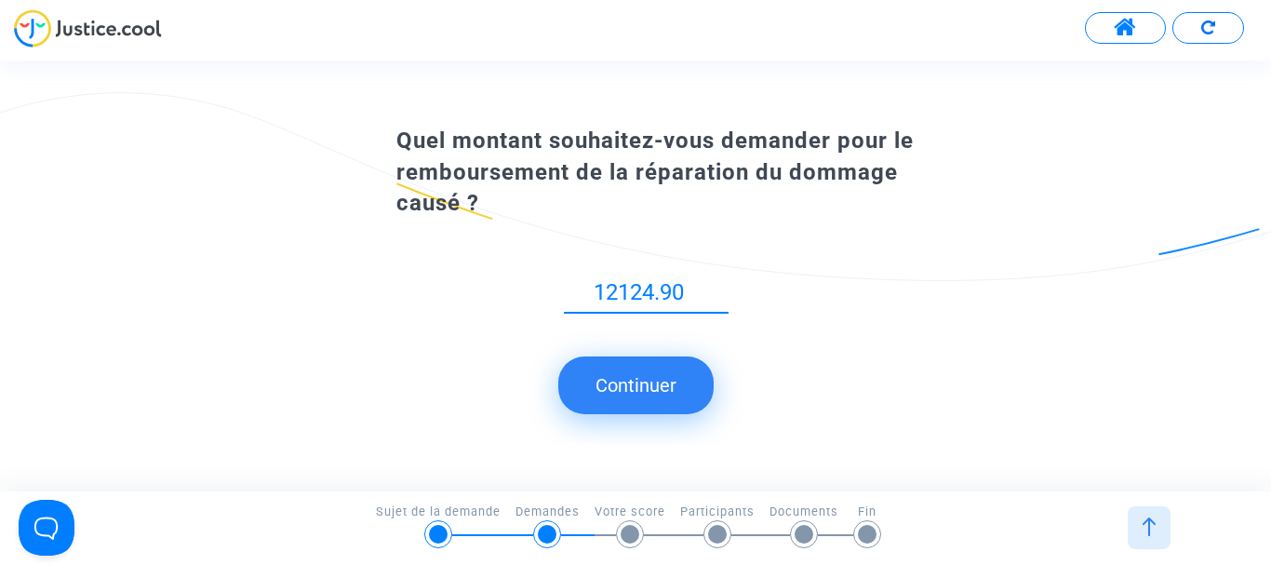
type input "12124.90"
click at [634, 383] on button "Continuer" at bounding box center [635, 385] width 155 height 58
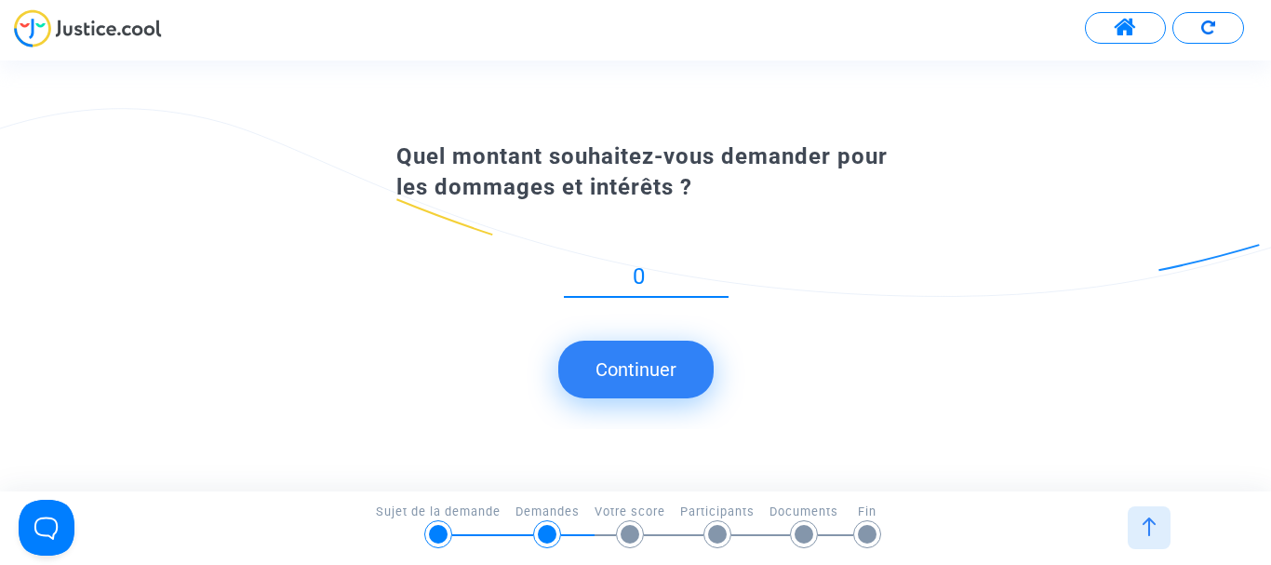
type input "0"
click at [629, 374] on button "Continuer" at bounding box center [635, 370] width 155 height 58
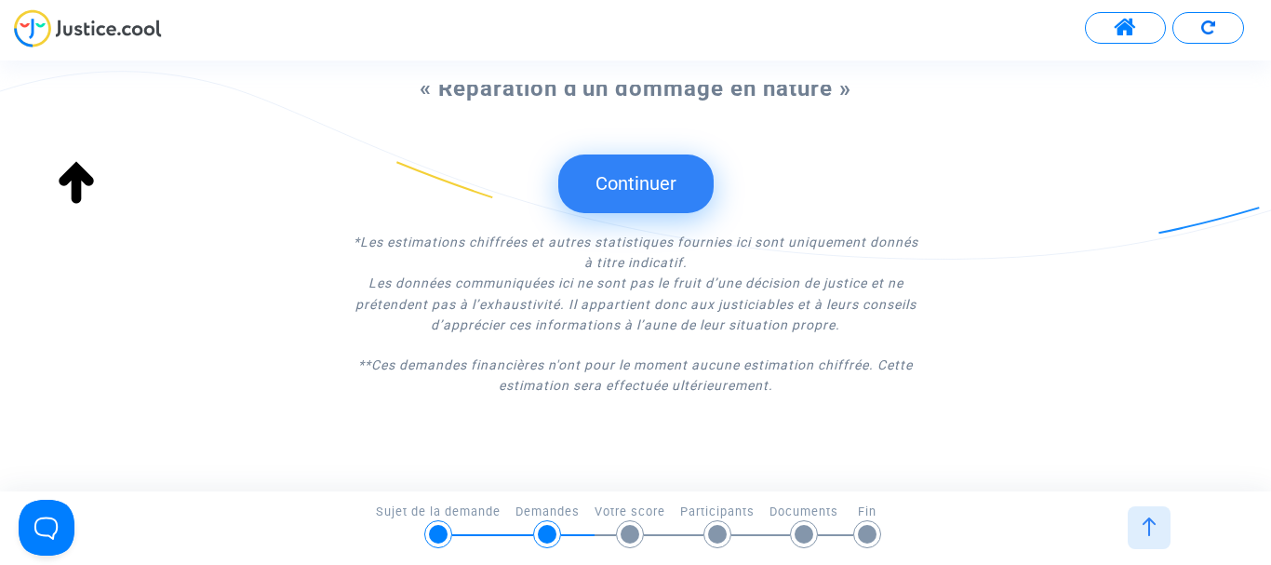
scroll to position [762, 0]
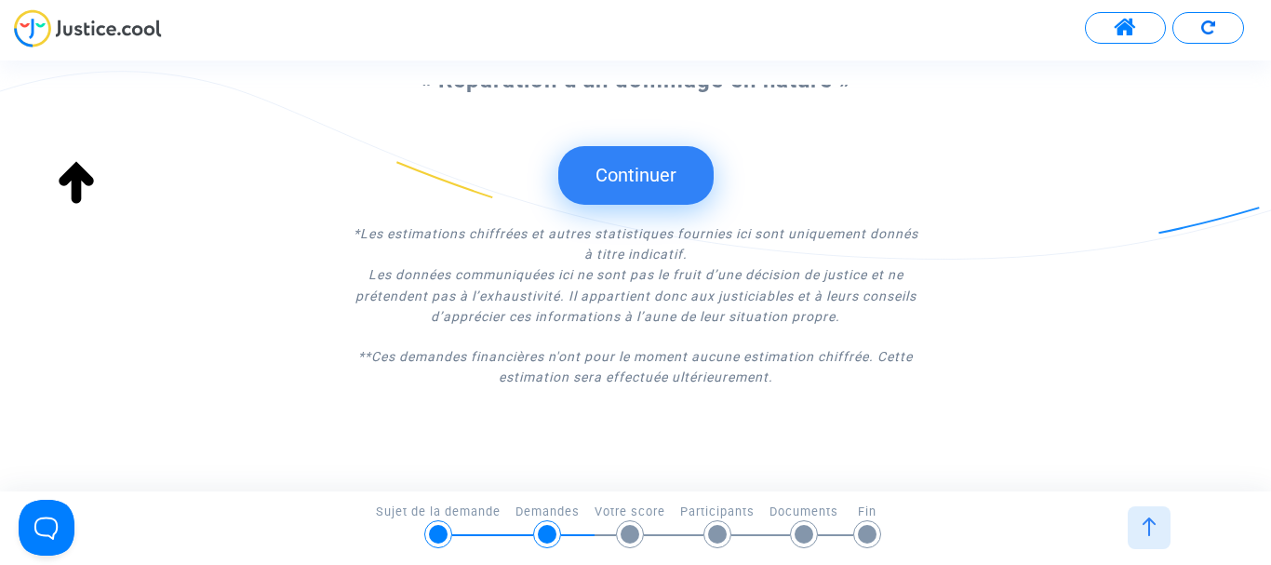
click at [609, 181] on button "Continuer" at bounding box center [635, 175] width 155 height 58
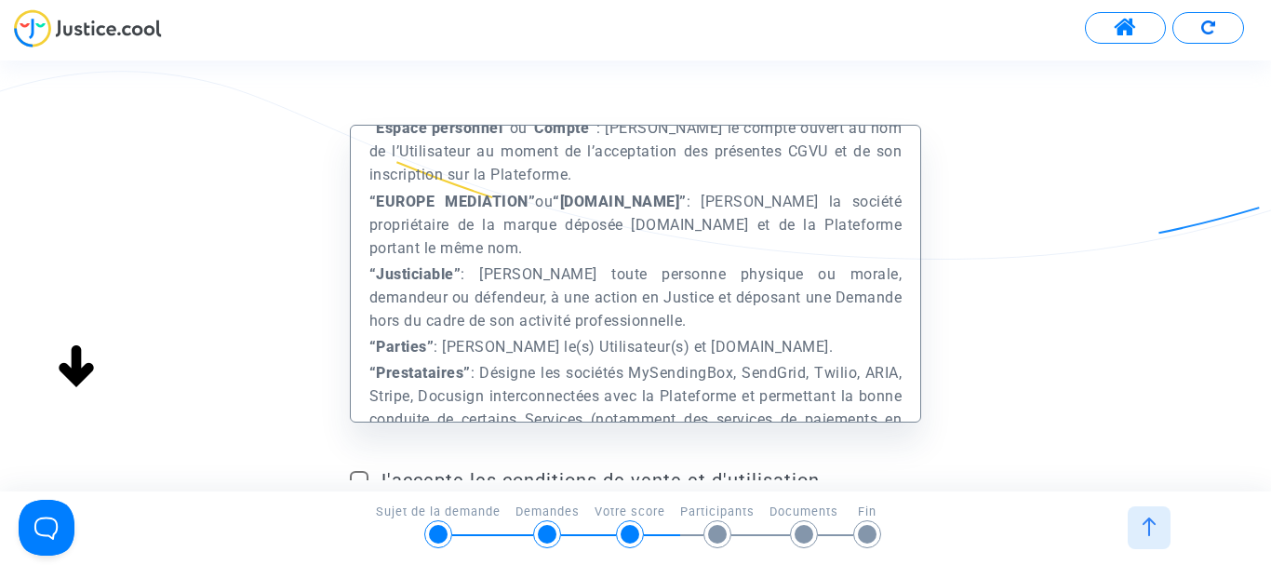
scroll to position [939, 0]
